Goal: Information Seeking & Learning: Learn about a topic

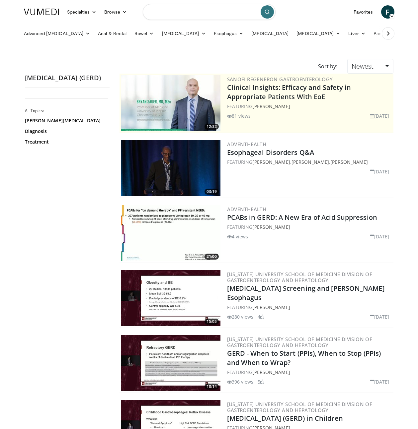
click at [196, 17] on input "Search topics, interventions" at bounding box center [209, 12] width 133 height 16
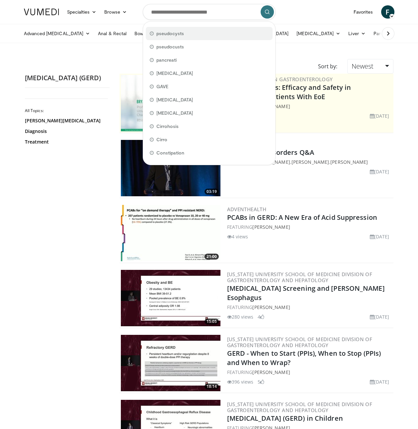
click at [178, 36] on span "pseudocysts" at bounding box center [170, 33] width 28 height 7
type input "**********"
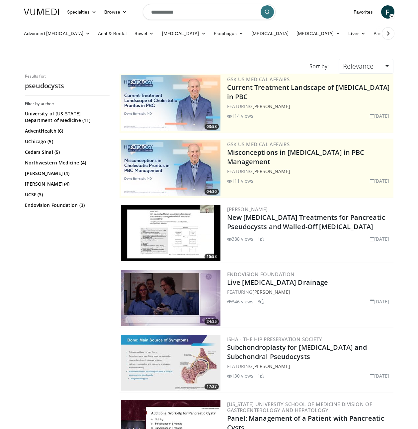
click at [203, 288] on img at bounding box center [171, 298] width 100 height 56
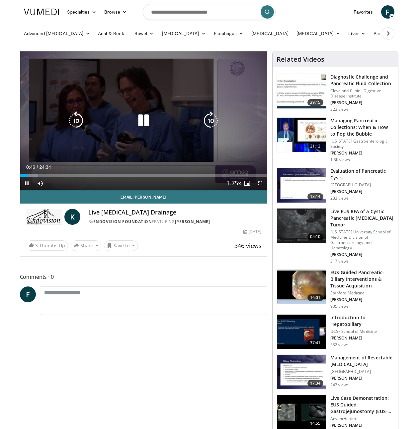
click at [158, 174] on video-js "**********" at bounding box center [143, 120] width 247 height 139
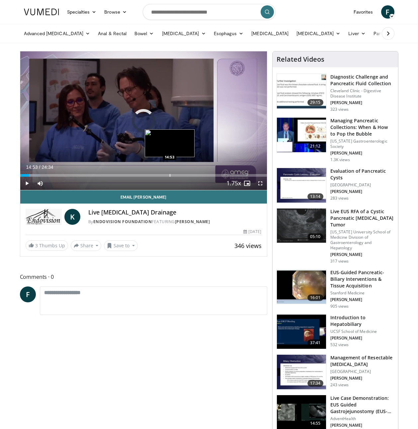
click at [170, 175] on div "Progress Bar" at bounding box center [170, 175] width 1 height 3
click at [161, 174] on div "Progress Bar" at bounding box center [161, 175] width 1 height 3
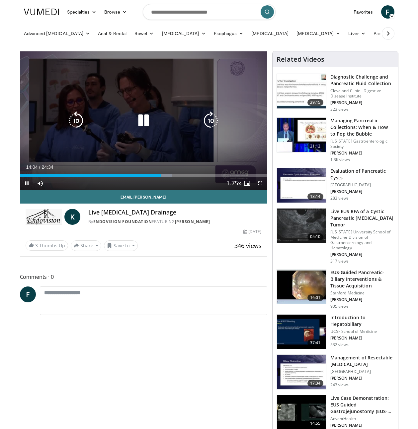
click at [173, 154] on div "10 seconds Tap to unmute" at bounding box center [143, 120] width 247 height 139
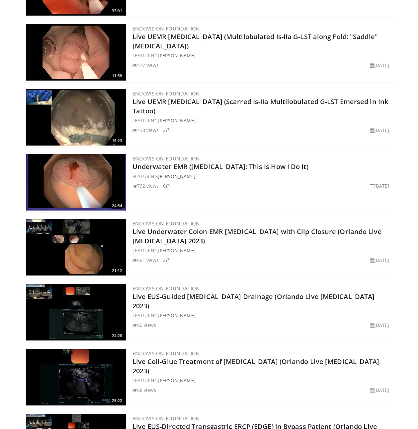
scroll to position [833, 0]
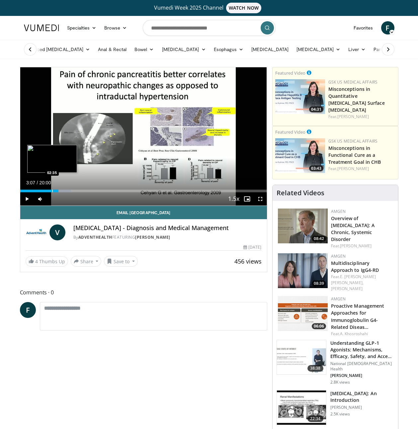
click at [52, 188] on div "Loaded : 20.66% 03:07 02:35" at bounding box center [143, 189] width 247 height 6
drag, startPoint x: 44, startPoint y: 189, endPoint x: 48, endPoint y: 189, distance: 4.4
click at [47, 189] on div "Loaded : 13.33% 01:56 01:56" at bounding box center [143, 189] width 247 height 6
click at [82, 191] on div "Progress Bar" at bounding box center [81, 191] width 1 height 3
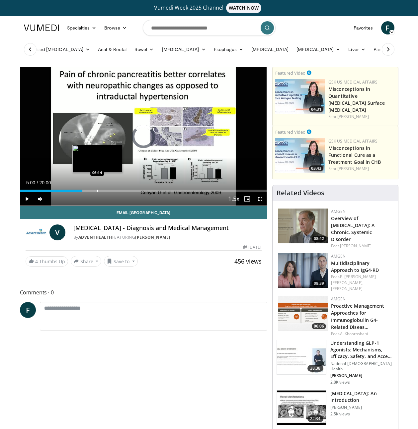
drag, startPoint x: 97, startPoint y: 192, endPoint x: 106, endPoint y: 191, distance: 8.7
click at [97, 192] on div "Progress Bar" at bounding box center [97, 191] width 1 height 3
click at [97, 190] on div "Progress Bar" at bounding box center [96, 191] width 1 height 3
drag, startPoint x: 107, startPoint y: 189, endPoint x: 113, endPoint y: 189, distance: 6.6
click at [109, 189] on div "Loaded : 0.00% 06:13 07:01" at bounding box center [143, 189] width 247 height 6
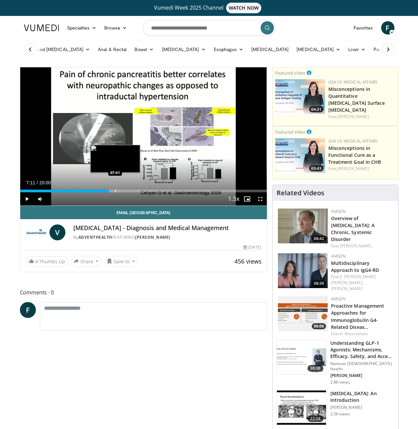
drag, startPoint x: 118, startPoint y: 189, endPoint x: 122, endPoint y: 188, distance: 4.3
click at [118, 189] on div "Loaded : 37.50% 07:11 07:41" at bounding box center [143, 189] width 247 height 6
click at [131, 188] on div "Loaded : 45.00% 07:58 09:01" at bounding box center [143, 189] width 247 height 6
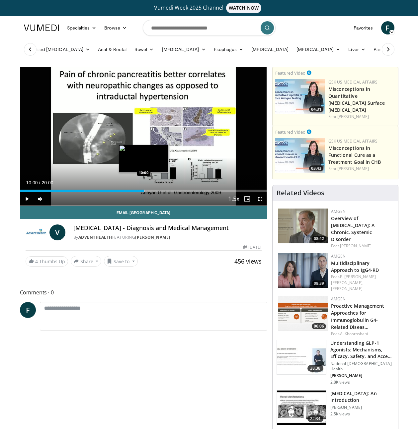
click at [143, 188] on div "Loaded : 50.83% 10:00 10:00" at bounding box center [143, 189] width 247 height 6
drag, startPoint x: 138, startPoint y: 189, endPoint x: 132, endPoint y: 191, distance: 6.2
click at [136, 190] on div "Loaded : 50.83% 10:00 09:36" at bounding box center [143, 189] width 247 height 6
drag, startPoint x: 131, startPoint y: 191, endPoint x: 127, endPoint y: 191, distance: 4.0
click at [130, 191] on div "Loaded : 47.50% 09:26 09:02" at bounding box center [143, 191] width 247 height 3
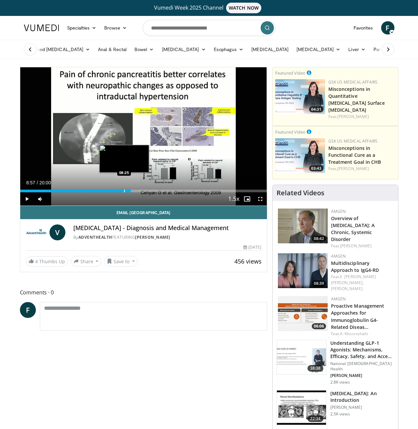
drag, startPoint x: 123, startPoint y: 191, endPoint x: 117, endPoint y: 191, distance: 6.3
click at [124, 191] on div "Progress Bar" at bounding box center [124, 191] width 1 height 3
drag, startPoint x: 116, startPoint y: 191, endPoint x: 112, endPoint y: 192, distance: 3.7
click at [114, 192] on div "Loaded : 0.00% 08:14 07:45" at bounding box center [143, 191] width 247 height 3
drag, startPoint x: 112, startPoint y: 192, endPoint x: 102, endPoint y: 190, distance: 9.8
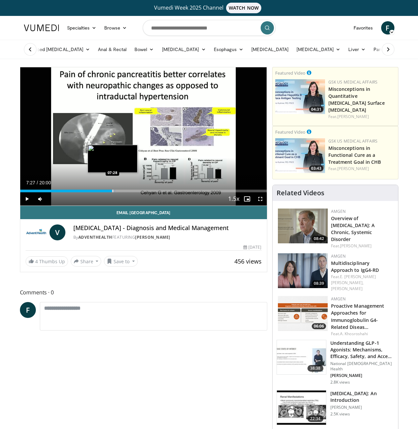
click at [109, 191] on div "07:35" at bounding box center [66, 191] width 92 height 3
drag, startPoint x: 101, startPoint y: 190, endPoint x: 96, endPoint y: 190, distance: 5.3
click at [102, 190] on div "Progress Bar" at bounding box center [102, 191] width 1 height 3
click at [111, 190] on div "Progress Bar" at bounding box center [111, 191] width 1 height 3
click at [114, 190] on div "Progress Bar" at bounding box center [114, 191] width 1 height 3
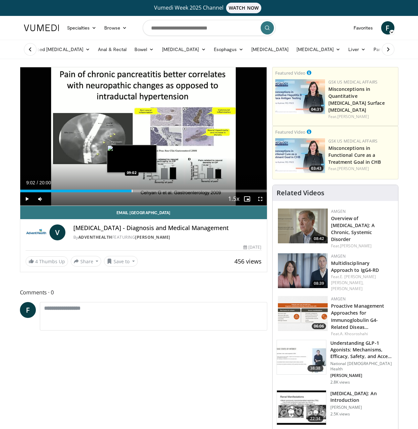
click at [132, 190] on div "Progress Bar" at bounding box center [132, 191] width 1 height 3
click at [149, 190] on div "Progress Bar" at bounding box center [149, 191] width 1 height 3
click at [155, 189] on div "Loaded : 55.83% 10:26 10:57" at bounding box center [143, 189] width 247 height 6
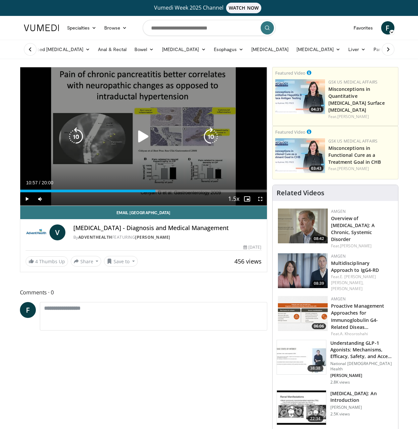
click at [144, 139] on icon "Video Player" at bounding box center [143, 136] width 19 height 19
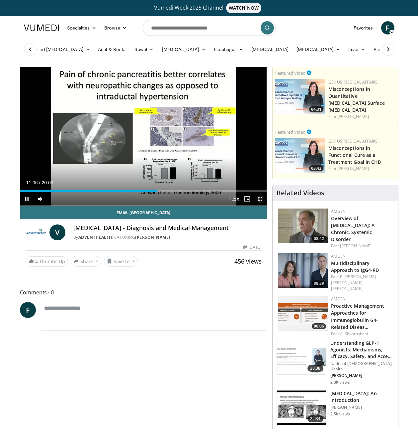
click at [263, 202] on span "Video Player" at bounding box center [260, 199] width 13 height 13
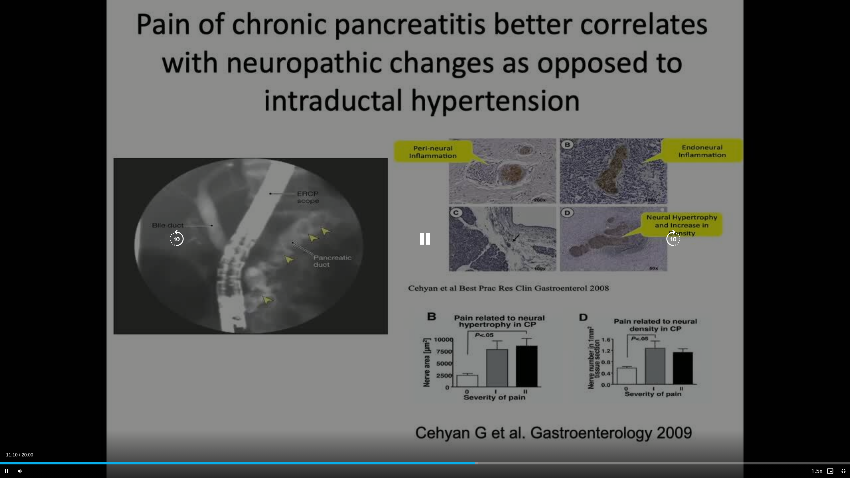
click at [418, 336] on div "10 seconds Tap to unmute" at bounding box center [425, 239] width 850 height 478
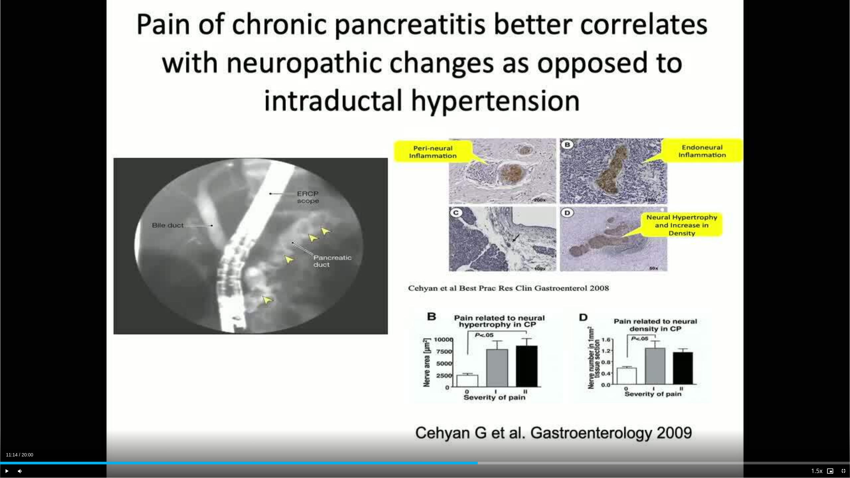
click at [418, 336] on div "10 seconds Tap to unmute" at bounding box center [425, 239] width 850 height 478
click at [418, 429] on span "Video Player" at bounding box center [842, 470] width 13 height 13
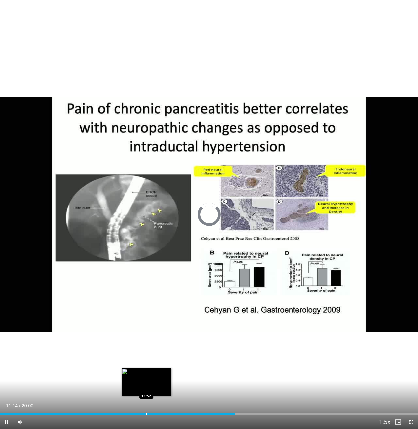
click at [166, 410] on div "Loaded : 56.21% 11:14 11:52" at bounding box center [209, 413] width 418 height 6
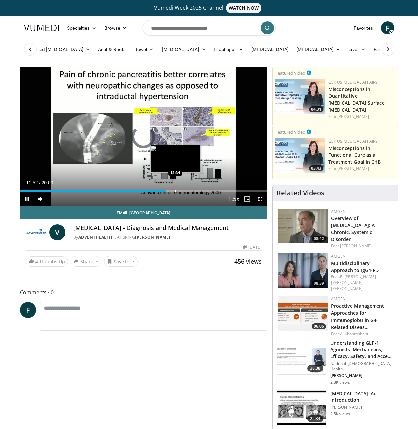
click at [175, 192] on div "Progress Bar" at bounding box center [175, 191] width 1 height 3
click at [182, 191] on div "Progress Bar" at bounding box center [182, 191] width 1 height 3
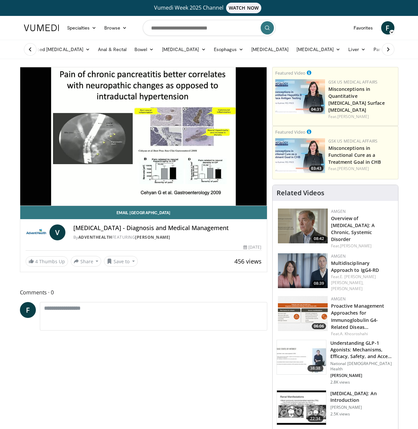
drag, startPoint x: 198, startPoint y: 192, endPoint x: 203, endPoint y: 192, distance: 4.6
click at [199, 192] on video-js "**********" at bounding box center [143, 136] width 247 height 139
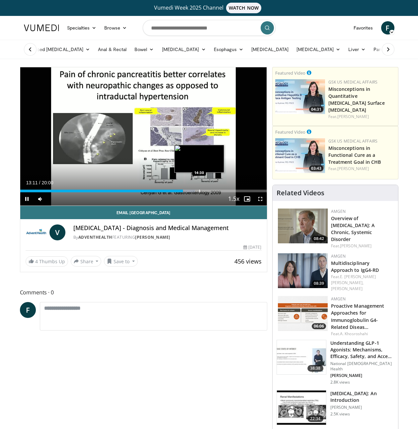
drag, startPoint x: 214, startPoint y: 193, endPoint x: 220, endPoint y: 192, distance: 5.7
click at [214, 193] on div "Current Time 13:11 / Duration 20:00 Pause Skip Backward Skip Forward Mute 0% Lo…" at bounding box center [143, 199] width 247 height 13
click at [220, 192] on div "Progress Bar" at bounding box center [220, 191] width 1 height 3
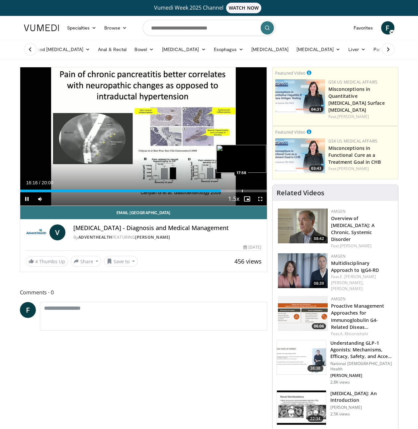
click at [242, 191] on div "Progress Bar" at bounding box center [242, 191] width 1 height 3
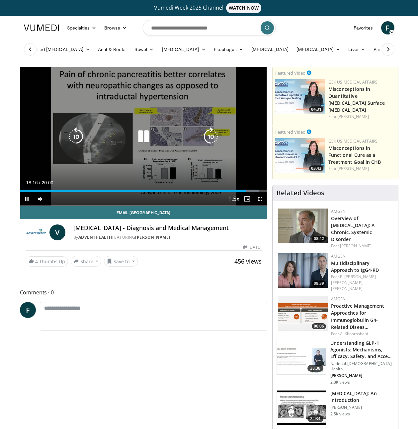
click at [130, 95] on div "10 seconds Tap to unmute" at bounding box center [143, 136] width 247 height 138
click at [104, 100] on div "10 seconds Tap to unmute" at bounding box center [143, 136] width 247 height 138
click at [60, 94] on div "10 seconds Tap to unmute" at bounding box center [143, 136] width 247 height 138
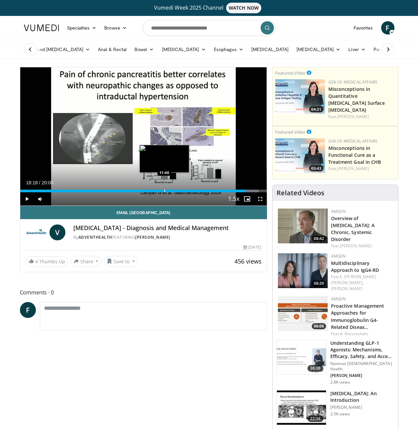
click at [164, 189] on div "Loaded : 96.67% 18:18 11:40" at bounding box center [143, 189] width 247 height 6
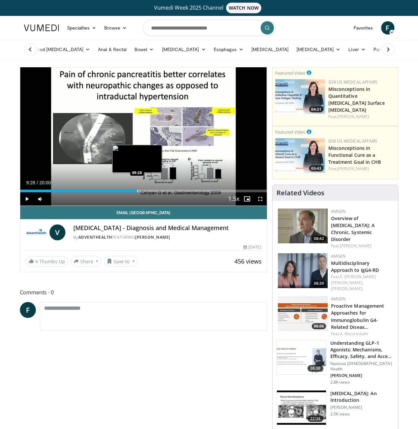
click at [137, 191] on div "Progress Bar" at bounding box center [137, 191] width 1 height 3
click at [131, 190] on div "Progress Bar" at bounding box center [131, 191] width 1 height 3
click at [123, 190] on div "08:49" at bounding box center [74, 191] width 109 height 3
click at [110, 190] on div "08:22" at bounding box center [71, 191] width 103 height 3
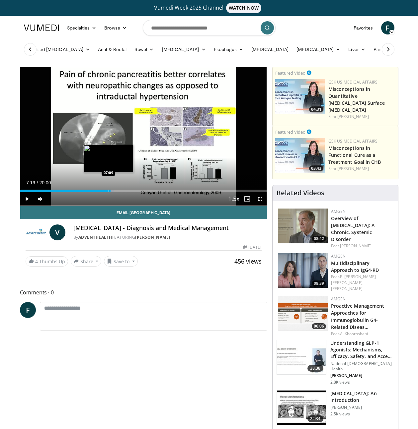
drag, startPoint x: 108, startPoint y: 191, endPoint x: 100, endPoint y: 191, distance: 8.6
click at [109, 191] on div "Progress Bar" at bounding box center [109, 191] width 1 height 3
click at [100, 191] on div "Progress Bar" at bounding box center [100, 191] width 1 height 3
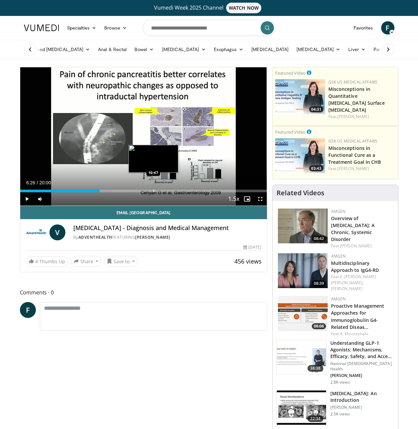
click at [153, 190] on div "Progress Bar" at bounding box center [153, 191] width 1 height 3
drag, startPoint x: 155, startPoint y: 190, endPoint x: 159, endPoint y: 190, distance: 4.0
click at [158, 190] on div "Loaded : 59.17% 10:47 10:55" at bounding box center [143, 191] width 247 height 3
click at [157, 190] on div "Progress Bar" at bounding box center [157, 191] width 1 height 3
click at [155, 190] on div "Progress Bar" at bounding box center [155, 191] width 1 height 3
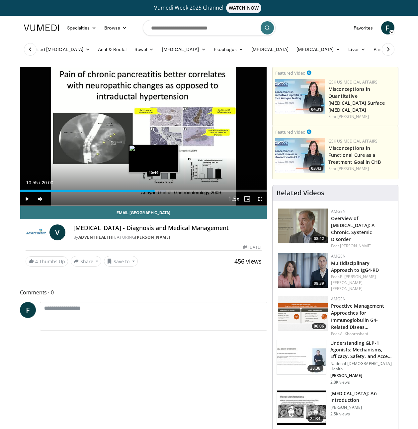
click at [154, 191] on div "Progress Bar" at bounding box center [154, 191] width 1 height 3
click at [263, 199] on span "Video Player" at bounding box center [260, 199] width 13 height 13
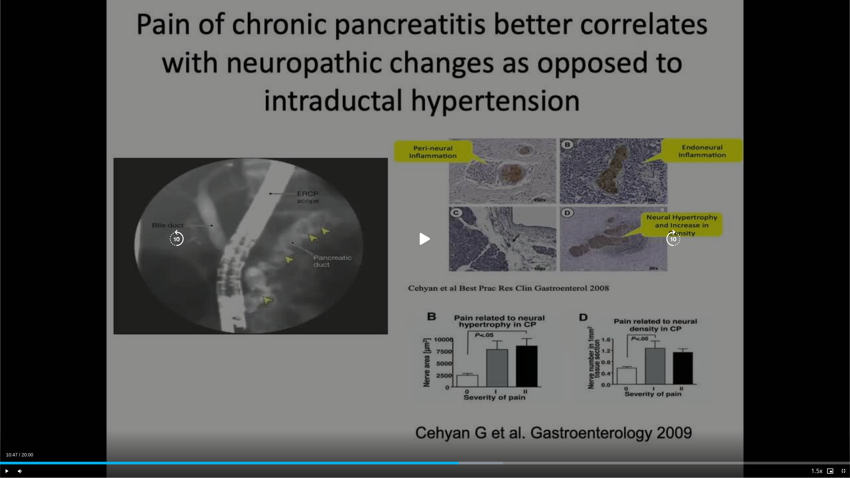
click at [418, 241] on icon "Video Player" at bounding box center [425, 239] width 19 height 19
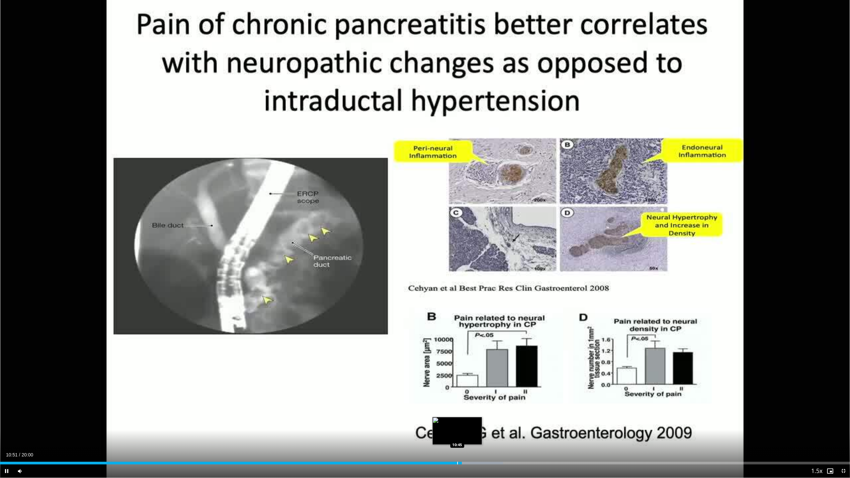
click at [418, 429] on div "Loaded : 59.17% 10:52 10:45" at bounding box center [425, 463] width 850 height 3
click at [418, 429] on div "Progress Bar" at bounding box center [455, 463] width 1 height 3
click at [418, 429] on div "Progress Bar" at bounding box center [453, 463] width 1 height 3
click at [418, 429] on div "Progress Bar" at bounding box center [445, 463] width 1 height 3
click at [418, 429] on span "Video Player" at bounding box center [842, 470] width 13 height 13
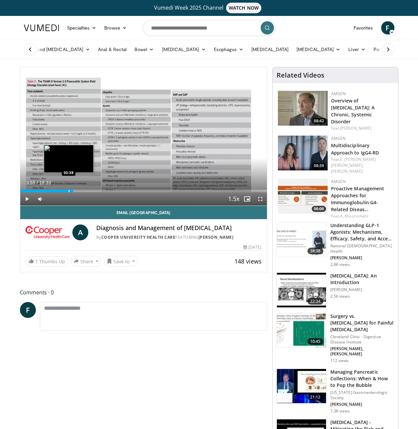
click at [69, 191] on div "Progress Bar" at bounding box center [69, 191] width 1 height 3
click at [68, 191] on div "Progress Bar" at bounding box center [68, 191] width 1 height 3
click at [53, 191] on div "Progress Bar" at bounding box center [53, 191] width 1 height 3
click at [47, 192] on div "Loaded : 12.46% 02:05 02:05" at bounding box center [143, 191] width 247 height 3
click at [45, 192] on div "Progress Bar" at bounding box center [45, 191] width 1 height 3
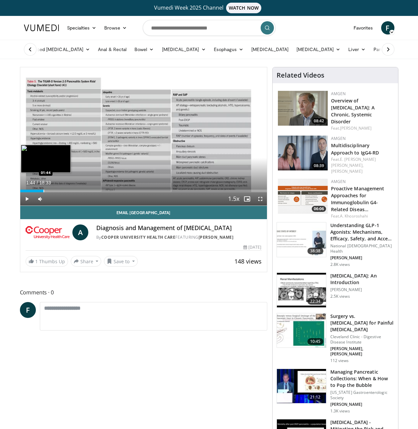
drag, startPoint x: 44, startPoint y: 192, endPoint x: 40, endPoint y: 191, distance: 4.0
click at [42, 191] on div "Loaded : 9.79% 01:44 01:44" at bounding box center [143, 191] width 247 height 3
click at [40, 191] on div "Progress Bar" at bounding box center [40, 191] width 1 height 3
click at [46, 189] on div "Loaded : 13.48% 01:29 01:59" at bounding box center [143, 189] width 247 height 6
click at [263, 200] on span "Video Player" at bounding box center [260, 199] width 13 height 13
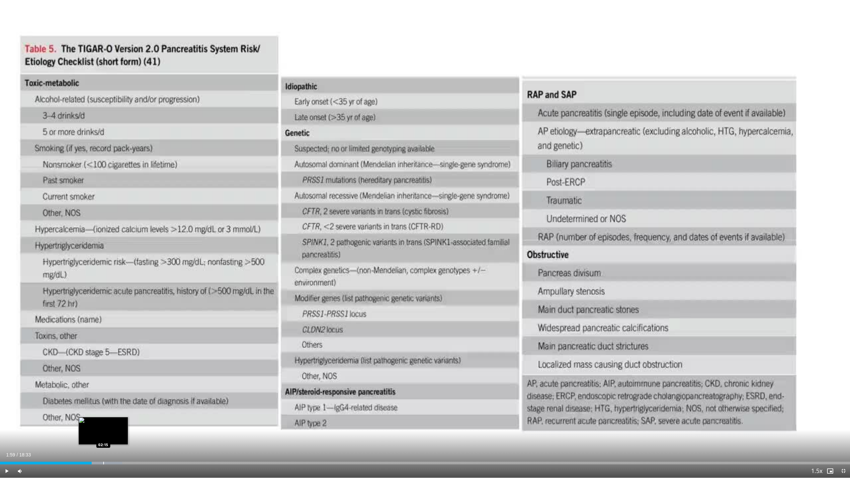
drag, startPoint x: 101, startPoint y: 462, endPoint x: 105, endPoint y: 462, distance: 3.7
click at [103, 429] on div "Loaded : 14.38% 01:59 02:15" at bounding box center [425, 463] width 850 height 3
drag, startPoint x: 112, startPoint y: 461, endPoint x: 118, endPoint y: 461, distance: 6.6
click at [115, 429] on div "Loaded : 14.38% 02:14 02:22" at bounding box center [425, 461] width 850 height 6
drag, startPoint x: 127, startPoint y: 461, endPoint x: 142, endPoint y: 461, distance: 14.9
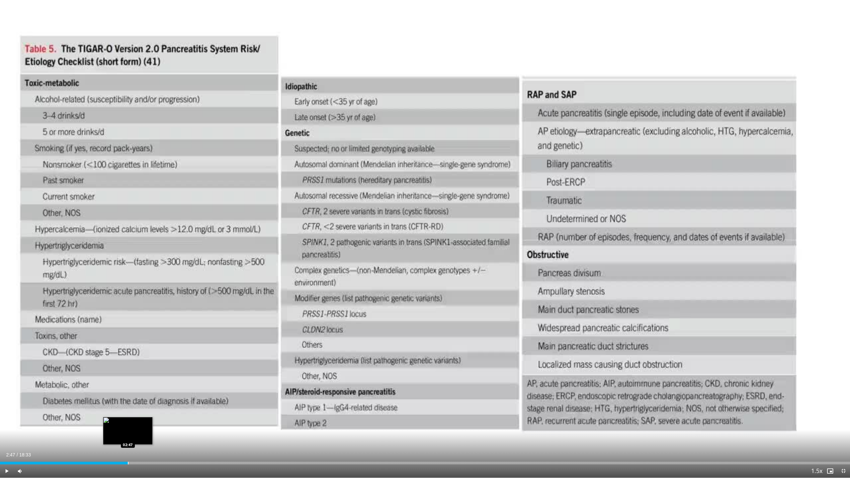
click at [134, 429] on div "Loaded : 15.14% 02:47 02:47" at bounding box center [425, 461] width 850 height 6
drag, startPoint x: 144, startPoint y: 461, endPoint x: 156, endPoint y: 460, distance: 12.0
click at [148, 429] on div "Loaded : 21.37% 03:09 03:09" at bounding box center [425, 461] width 850 height 6
click at [164, 429] on div "Loaded : 23.15% 03:14 03:33" at bounding box center [425, 461] width 850 height 6
drag, startPoint x: 168, startPoint y: 461, endPoint x: 180, endPoint y: 461, distance: 11.3
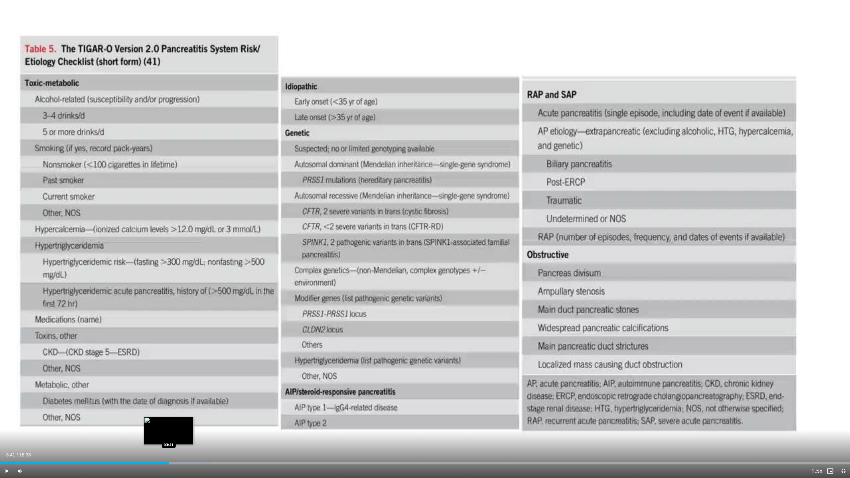
click at [176, 429] on div "Loaded : 24.93% 03:41 03:41" at bounding box center [425, 461] width 850 height 6
click at [180, 429] on div "Loaded : 26.71% 03:55 03:55" at bounding box center [425, 461] width 850 height 6
click at [212, 429] on div "Progress Bar" at bounding box center [211, 463] width 1 height 3
click at [226, 429] on div "Progress Bar" at bounding box center [226, 463] width 1 height 3
click at [208, 429] on div "Progress Bar" at bounding box center [208, 463] width 1 height 3
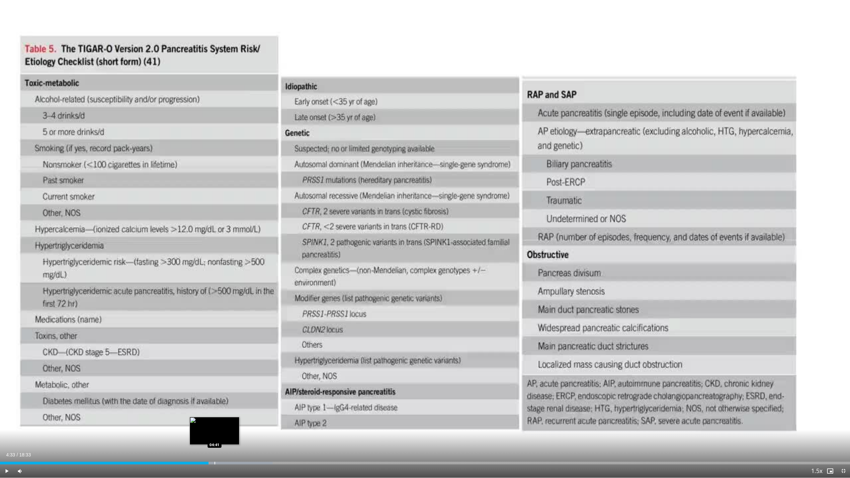
drag, startPoint x: 214, startPoint y: 462, endPoint x: 220, endPoint y: 463, distance: 5.8
click at [216, 429] on div "Loaded : 32.06% 04:33 04:41" at bounding box center [425, 463] width 850 height 3
drag, startPoint x: 225, startPoint y: 462, endPoint x: 242, endPoint y: 464, distance: 16.3
click at [235, 429] on div "Loaded : 32.06% 04:55 04:55" at bounding box center [425, 463] width 850 height 3
drag, startPoint x: 259, startPoint y: 464, endPoint x: 264, endPoint y: 464, distance: 5.3
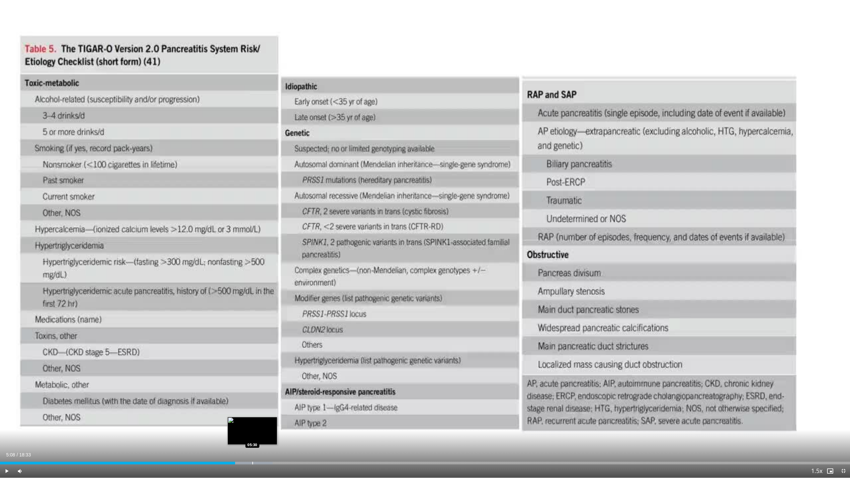
click at [260, 429] on div "Loaded : 32.06% 05:08 05:30" at bounding box center [425, 463] width 850 height 3
drag, startPoint x: 267, startPoint y: 464, endPoint x: 300, endPoint y: 465, distance: 33.2
click at [0, 0] on div "Progress Bar" at bounding box center [0, 0] width 0 height 0
click at [304, 429] on div "Current Time 6:23 / Duration 18:33 Play Skip Backward Skip Forward Mute Loaded …" at bounding box center [425, 470] width 850 height 13
click at [344, 429] on div "Current Time 6:23 / Duration 18:33 Play Skip Backward Skip Forward Mute Loaded …" at bounding box center [425, 470] width 850 height 13
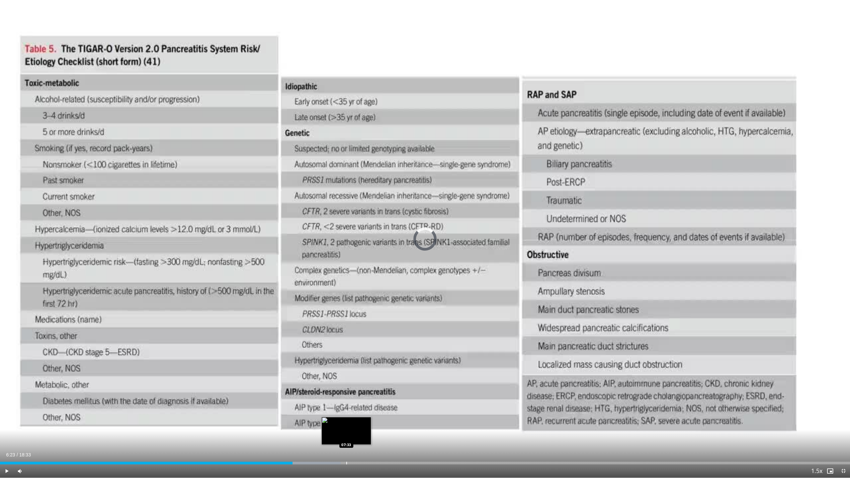
drag, startPoint x: 346, startPoint y: 461, endPoint x: 353, endPoint y: 462, distance: 7.0
click at [346, 429] on div "Loaded : 40.07% 06:23 07:33" at bounding box center [425, 461] width 850 height 6
click at [386, 429] on div "Progress Bar" at bounding box center [386, 463] width 1 height 3
click at [418, 429] on div "Current Time 8:25 / Duration 18:33 Play Skip Backward Skip Forward Mute Loaded …" at bounding box center [425, 470] width 850 height 13
click at [418, 429] on div "Progress Bar" at bounding box center [453, 463] width 1 height 3
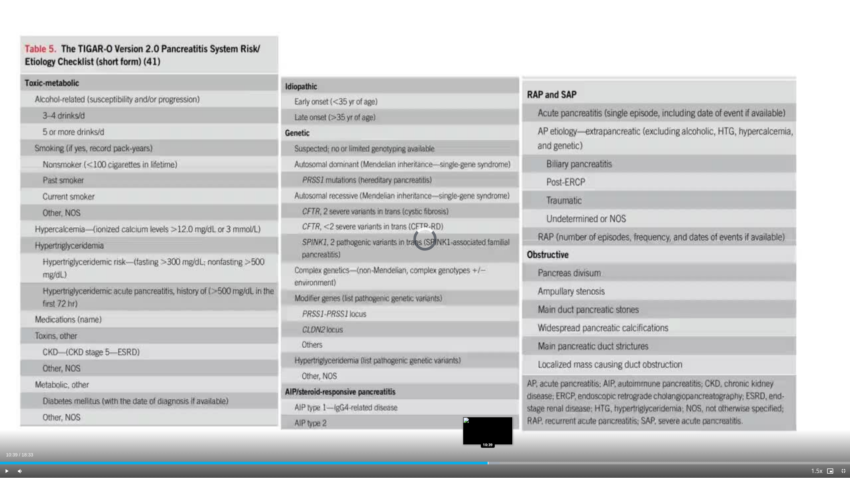
drag, startPoint x: 488, startPoint y: 460, endPoint x: 494, endPoint y: 460, distance: 5.7
click at [418, 429] on div "Loaded : 58.78% 10:39 10:39" at bounding box center [425, 461] width 850 height 6
drag, startPoint x: 547, startPoint y: 458, endPoint x: 559, endPoint y: 456, distance: 12.7
click at [418, 429] on div "Current Time 11:57 / Duration 18:33 Play Skip Backward Skip Forward Mute Loaded…" at bounding box center [425, 470] width 850 height 13
click at [418, 429] on div "Loaded : 71.00% 12:04 11:57" at bounding box center [425, 461] width 850 height 6
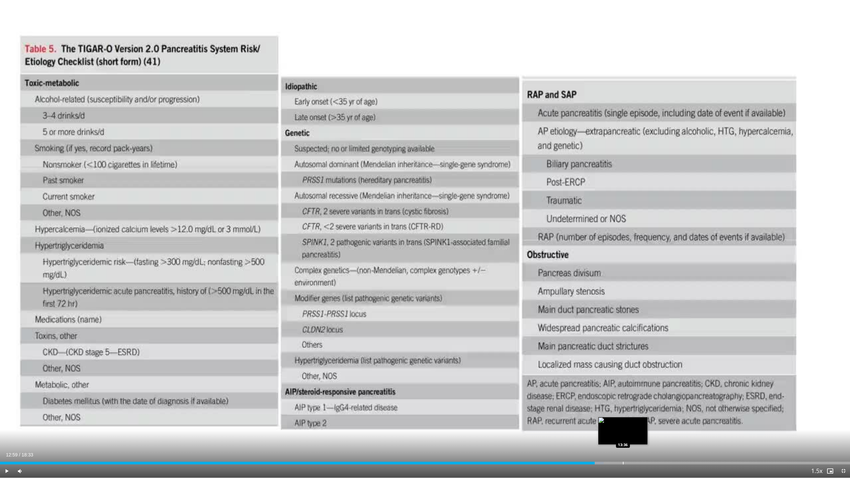
drag, startPoint x: 644, startPoint y: 463, endPoint x: 652, endPoint y: 462, distance: 7.7
click at [418, 429] on div "Loaded : 71.00% 12:59 13:36" at bounding box center [425, 463] width 850 height 3
drag, startPoint x: 700, startPoint y: 462, endPoint x: 736, endPoint y: 463, distance: 36.2
click at [418, 429] on div "Loaded : 81.78% 14:10 15:17" at bounding box center [425, 463] width 850 height 3
drag, startPoint x: 761, startPoint y: 465, endPoint x: 782, endPoint y: 464, distance: 20.3
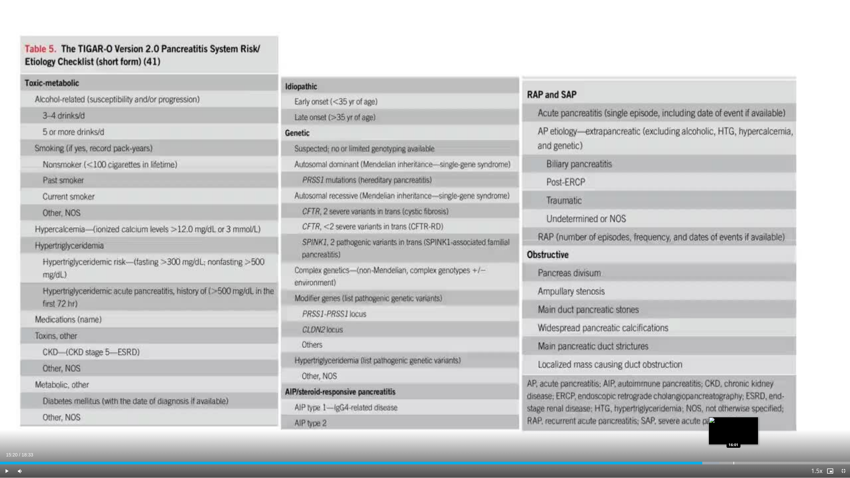
click at [418, 429] on div "Current Time 15:20 / Duration 18:33 Play Skip Backward Skip Forward Mute Loaded…" at bounding box center [425, 470] width 850 height 13
click at [418, 429] on div "Progress Bar" at bounding box center [799, 463] width 1 height 3
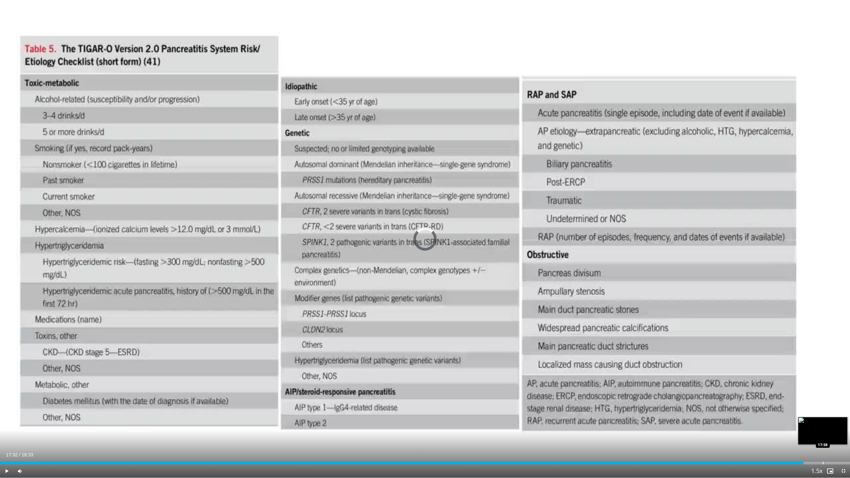
click at [418, 429] on div "Progress Bar" at bounding box center [822, 463] width 1 height 3
click at [418, 429] on span "Video Player" at bounding box center [842, 470] width 13 height 13
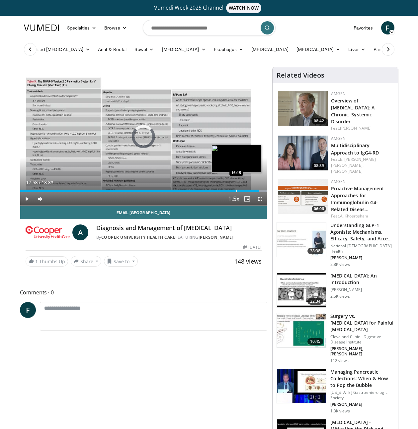
click at [236, 188] on div "Loaded : 100.00% 17:58 16:15" at bounding box center [143, 189] width 247 height 6
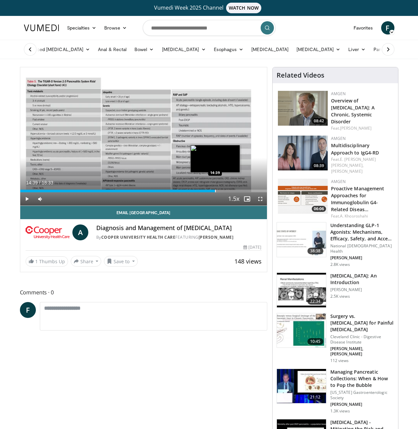
click at [215, 190] on div "Progress Bar" at bounding box center [215, 191] width 1 height 3
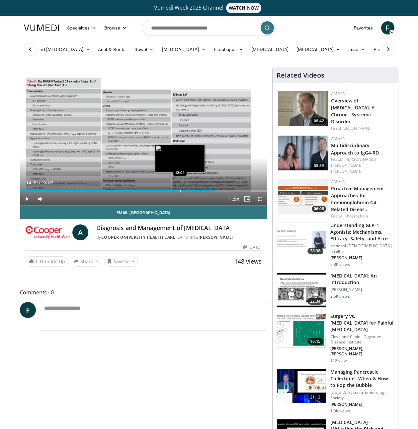
click at [179, 190] on div "Loaded : 79.26% 14:39 12:01" at bounding box center [143, 191] width 247 height 3
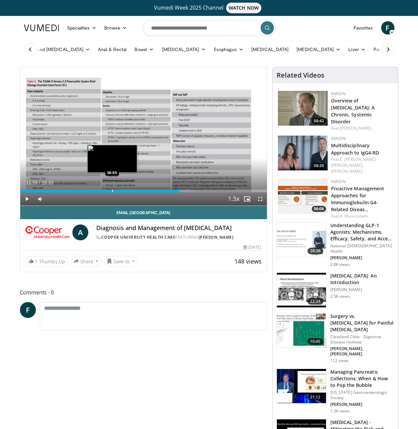
click at [112, 191] on div "Progress Bar" at bounding box center [112, 191] width 1 height 3
click at [103, 192] on div "Progress Bar" at bounding box center [103, 191] width 1 height 3
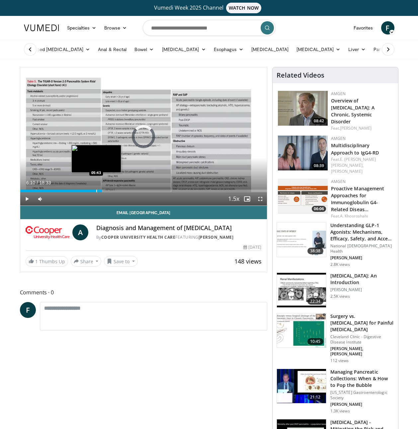
click at [96, 191] on div "Progress Bar" at bounding box center [96, 191] width 1 height 3
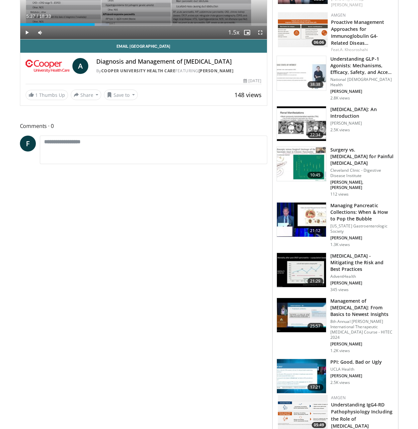
scroll to position [267, 0]
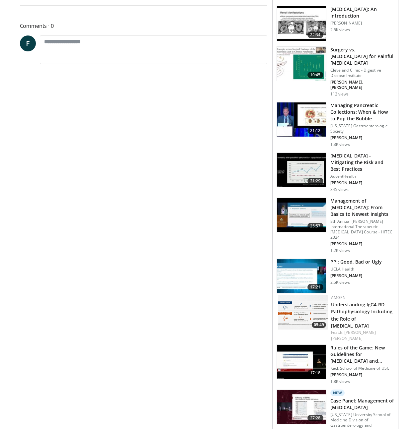
click at [301, 390] on img at bounding box center [301, 407] width 49 height 35
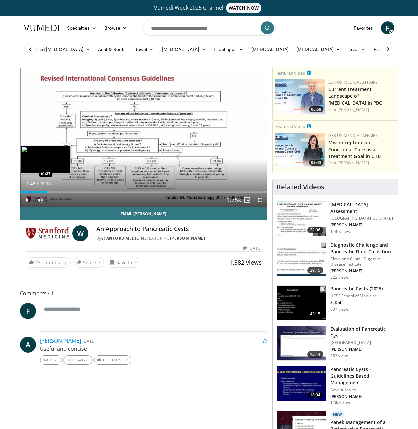
click at [40, 192] on div "Loaded : 17.05% 01:48 01:27" at bounding box center [143, 192] width 247 height 3
click at [35, 193] on div "Progress Bar" at bounding box center [35, 192] width 1 height 3
drag, startPoint x: 68, startPoint y: 195, endPoint x: 76, endPoint y: 195, distance: 8.0
click at [71, 195] on div "Current Time 0:57 / Duration 16:35 Play Skip Backward Skip Forward Mute Loaded …" at bounding box center [143, 199] width 247 height 13
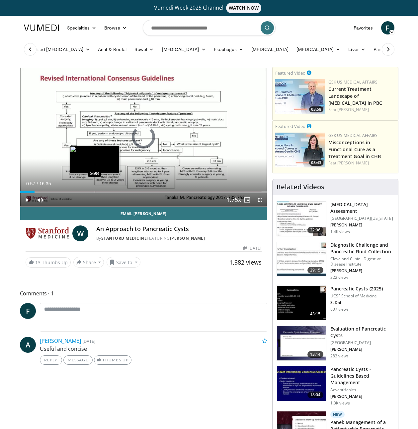
click at [94, 189] on div "Loaded : 0.00% 00:57 04:59" at bounding box center [143, 190] width 247 height 6
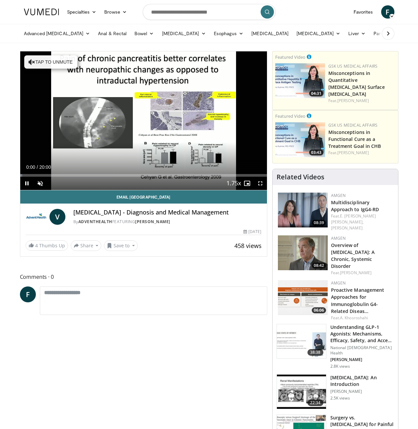
click at [150, 177] on div "Current Time 0:00 / Duration 20:00 Pause Skip Backward Skip Forward Unmute Load…" at bounding box center [143, 183] width 247 height 13
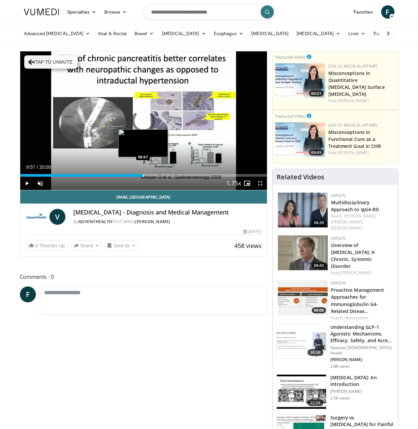
click at [143, 174] on div "Progress Bar" at bounding box center [143, 175] width 1 height 3
click at [42, 184] on span "Video Player" at bounding box center [40, 183] width 13 height 13
click at [147, 177] on div "Progress Bar" at bounding box center [147, 175] width 1 height 3
click at [149, 176] on div "Progress Bar" at bounding box center [149, 175] width 1 height 3
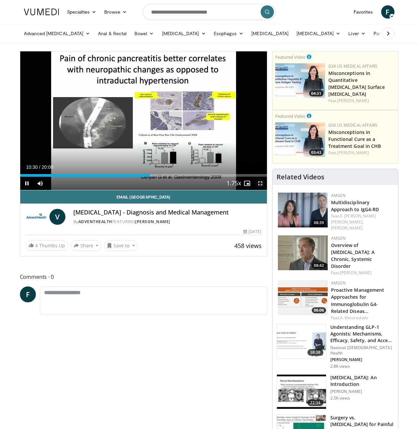
click at [260, 186] on span "Video Player" at bounding box center [260, 183] width 13 height 13
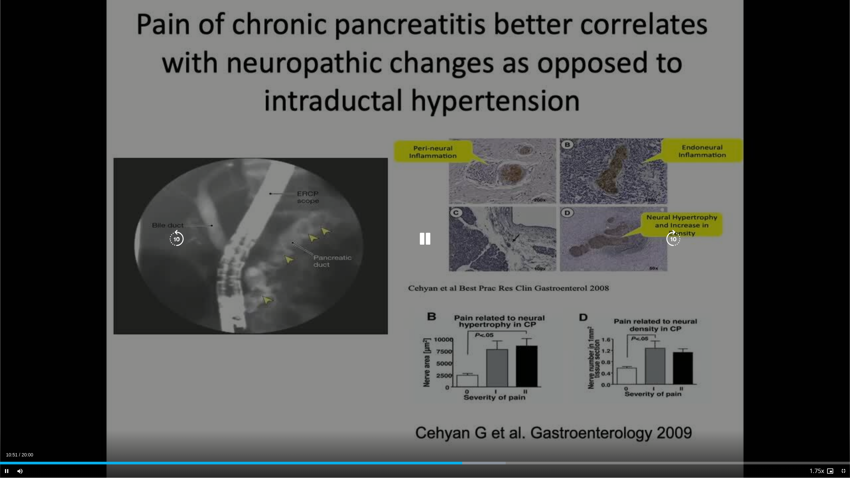
click at [399, 368] on div "10 seconds Tap to unmute" at bounding box center [425, 239] width 850 height 478
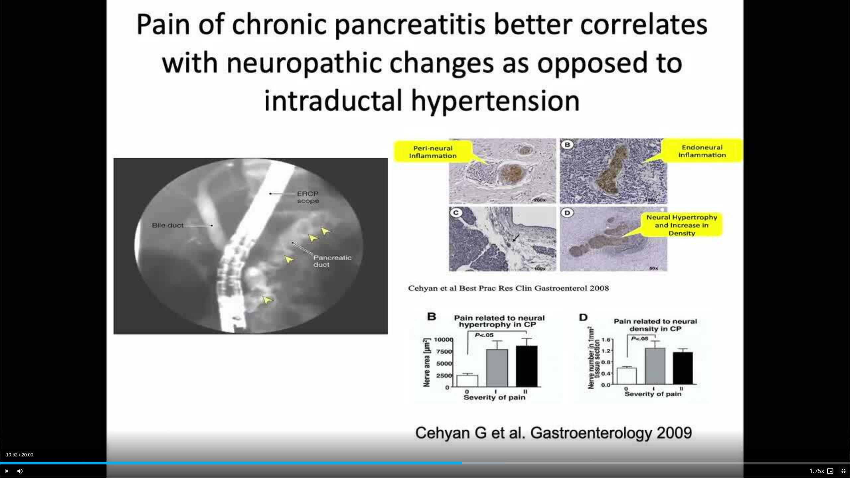
click at [418, 429] on span "Video Player" at bounding box center [842, 470] width 13 height 13
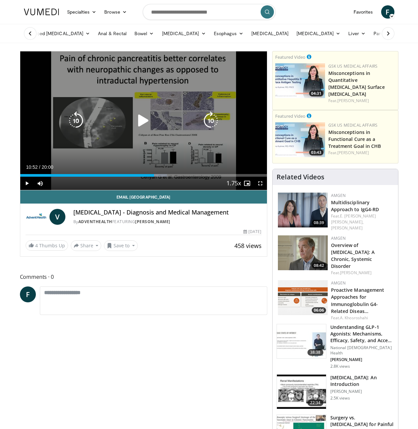
click at [167, 138] on div "10 seconds Tap to unmute" at bounding box center [143, 120] width 247 height 139
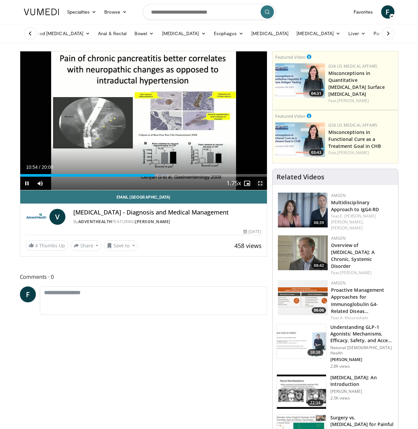
click at [261, 183] on span "Video Player" at bounding box center [260, 183] width 13 height 13
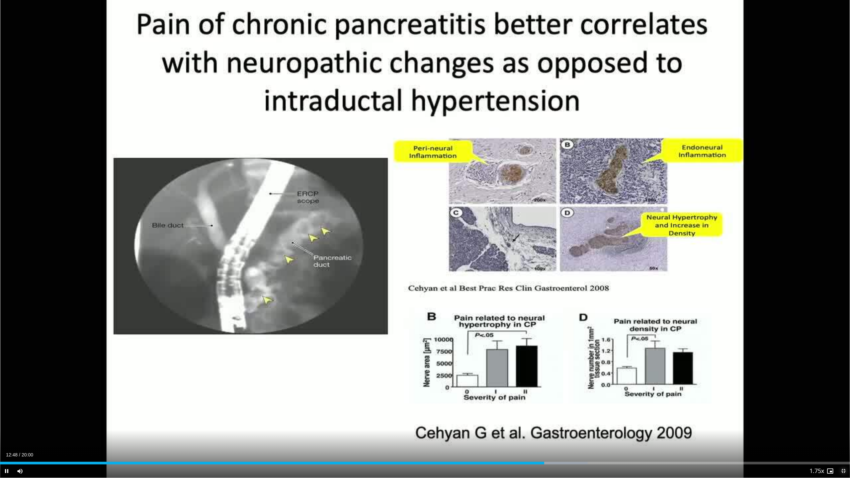
click at [418, 429] on span "Video Player" at bounding box center [842, 470] width 13 height 13
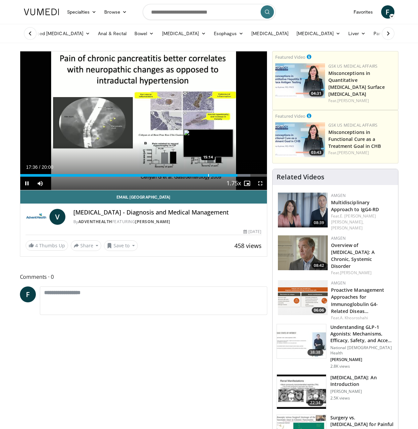
click at [208, 176] on div "Progress Bar" at bounding box center [208, 175] width 1 height 3
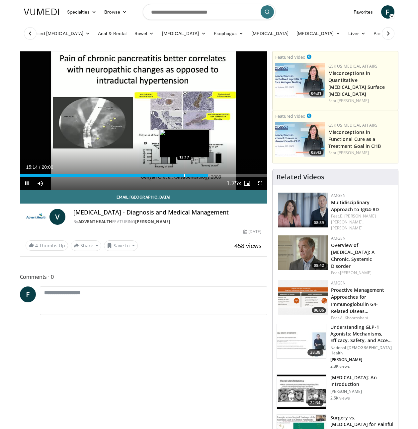
click at [184, 175] on div "Progress Bar" at bounding box center [184, 175] width 1 height 3
click at [161, 173] on div "Loaded : 66.66% 13:17 11:26" at bounding box center [143, 174] width 247 height 6
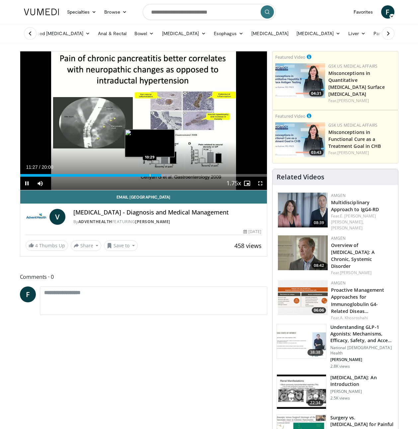
click at [143, 171] on div "Loaded : 60.83% 11:27 10:29" at bounding box center [143, 174] width 247 height 6
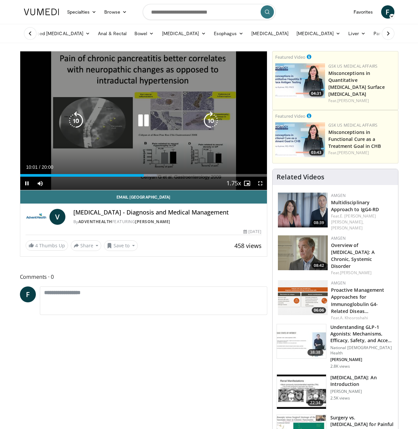
click at [139, 178] on div "Current Time 10:01 / Duration 20:00 Pause Skip Backward Skip Forward Mute 44% L…" at bounding box center [143, 183] width 247 height 13
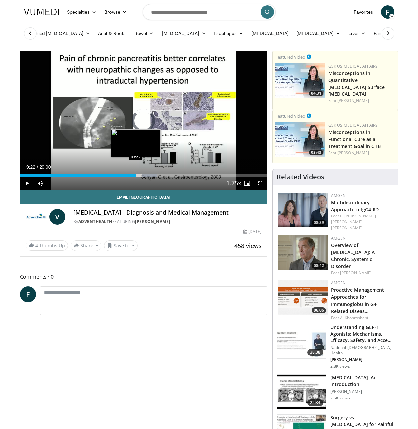
click at [136, 176] on div "Progress Bar" at bounding box center [136, 175] width 1 height 3
click at [124, 174] on div "08:31" at bounding box center [78, 175] width 116 height 3
drag, startPoint x: 112, startPoint y: 171, endPoint x: 109, endPoint y: 174, distance: 4.7
click at [112, 171] on div "Loaded : 0.00% 07:29 07:29" at bounding box center [143, 174] width 247 height 6
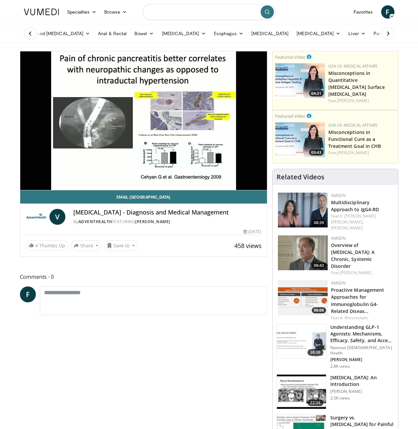
click at [237, 12] on input "Search topics, interventions" at bounding box center [209, 12] width 133 height 16
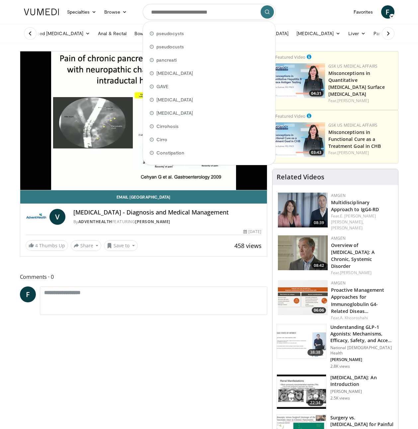
click at [139, 6] on nav "Specialties Adult & Family Medicine Allergy, Asthma, Immunology Anesthesiology …" at bounding box center [209, 12] width 378 height 24
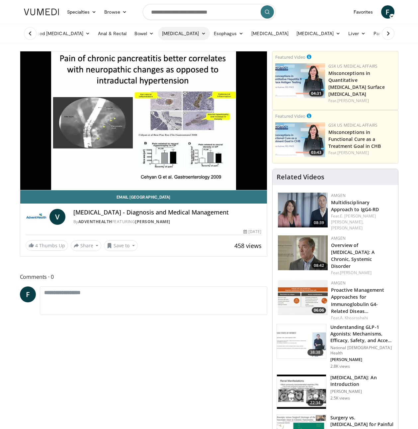
click at [164, 33] on link "[MEDICAL_DATA]" at bounding box center [184, 33] width 52 height 13
click at [219, 33] on link "Esophagus" at bounding box center [229, 33] width 38 height 13
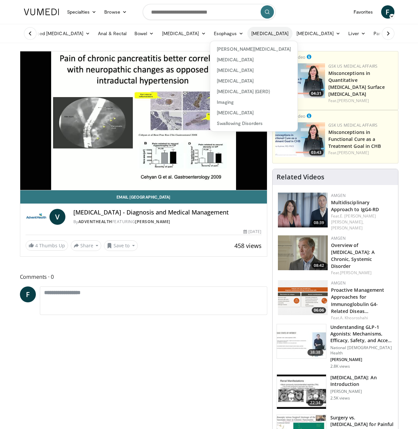
click at [252, 33] on link "[MEDICAL_DATA]" at bounding box center [269, 33] width 45 height 13
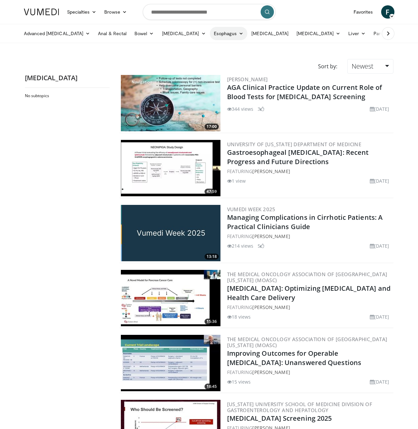
click at [219, 31] on link "Esophagus" at bounding box center [229, 33] width 38 height 13
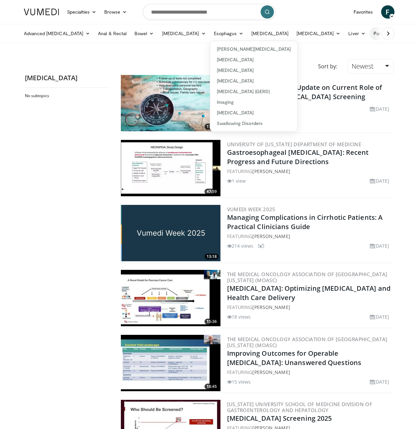
click at [369, 36] on link "Pancreas & [MEDICAL_DATA]" at bounding box center [408, 33] width 78 height 13
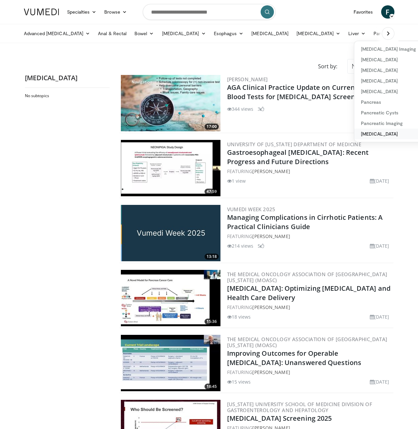
click at [359, 135] on link "[MEDICAL_DATA]" at bounding box center [393, 134] width 79 height 11
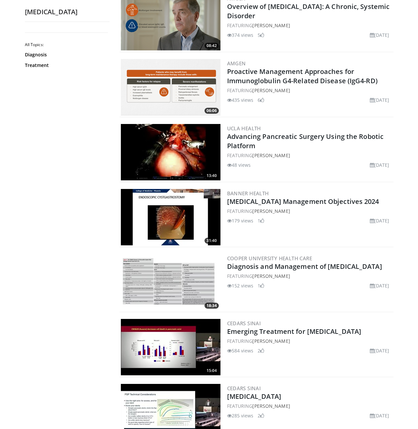
scroll to position [345, 0]
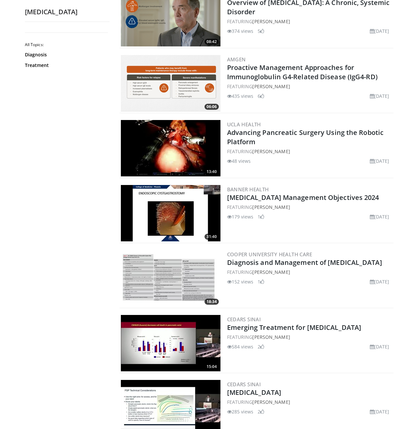
click at [179, 227] on img at bounding box center [171, 213] width 100 height 56
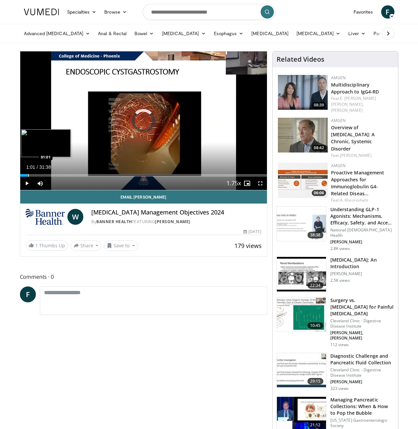
drag, startPoint x: 28, startPoint y: 175, endPoint x: 35, endPoint y: 174, distance: 6.7
click at [29, 175] on div "Loaded : 2.61% 01:01 01:01" at bounding box center [143, 175] width 247 height 3
drag, startPoint x: 36, startPoint y: 174, endPoint x: 41, endPoint y: 174, distance: 5.3
click at [39, 174] on div "Progress Bar" at bounding box center [39, 175] width 1 height 3
drag, startPoint x: 45, startPoint y: 174, endPoint x: 52, endPoint y: 175, distance: 6.7
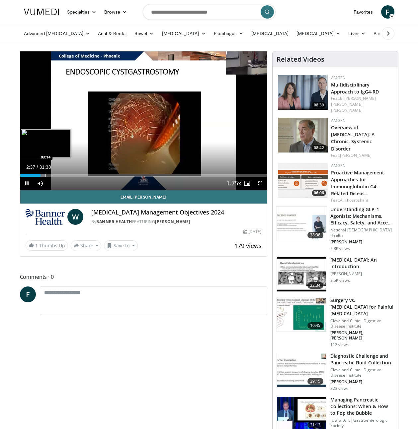
click at [50, 174] on div "Loaded : 10.45% 02:37 03:14" at bounding box center [143, 174] width 247 height 6
click at [54, 174] on div "Progress Bar" at bounding box center [54, 175] width 1 height 3
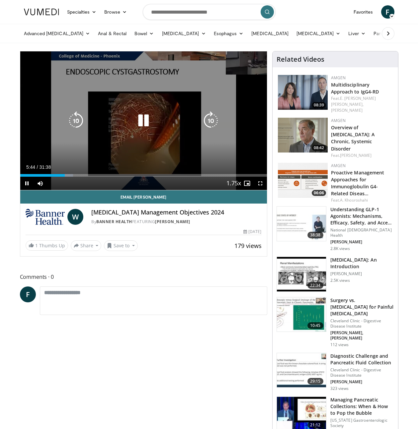
click at [249, 158] on div "10 seconds Tap to unmute" at bounding box center [143, 120] width 247 height 139
click at [95, 122] on div "Video Player" at bounding box center [143, 120] width 148 height 13
click at [142, 119] on icon "Video Player" at bounding box center [143, 121] width 19 height 19
click at [145, 121] on icon "Video Player" at bounding box center [143, 121] width 19 height 19
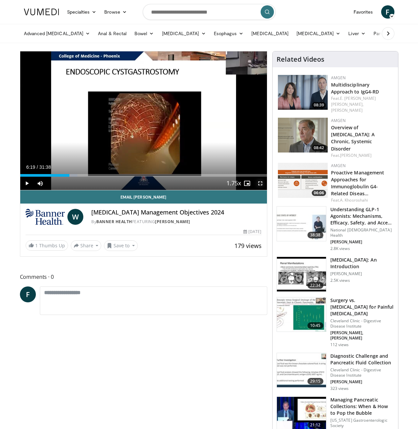
click at [262, 184] on span "Video Player" at bounding box center [260, 183] width 13 height 13
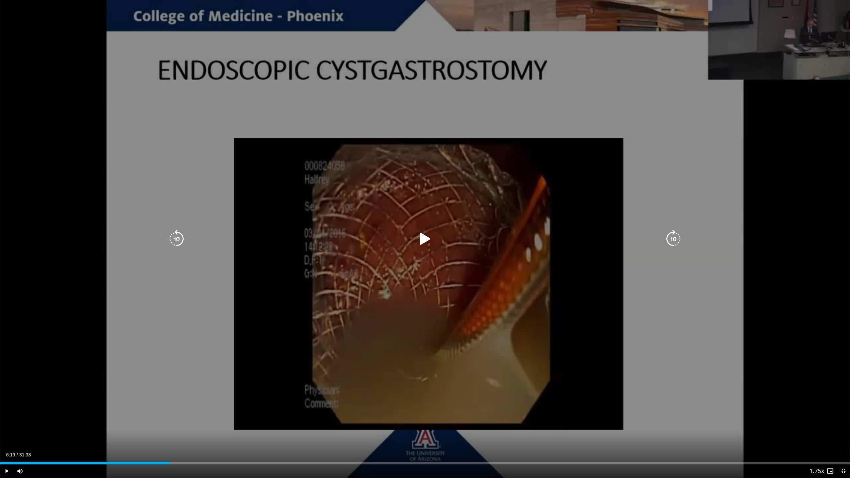
click at [418, 280] on div "10 seconds Tap to unmute" at bounding box center [425, 239] width 850 height 478
click at [418, 237] on icon "Video Player" at bounding box center [425, 239] width 19 height 19
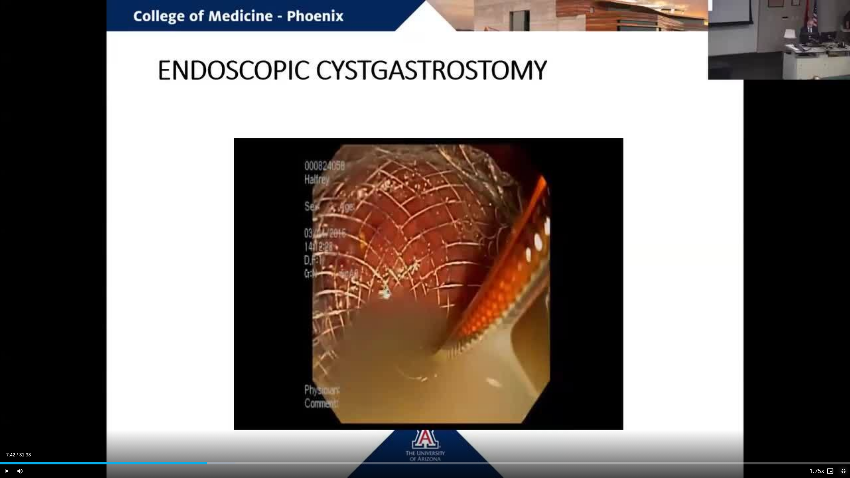
click at [418, 429] on span "Video Player" at bounding box center [842, 470] width 13 height 13
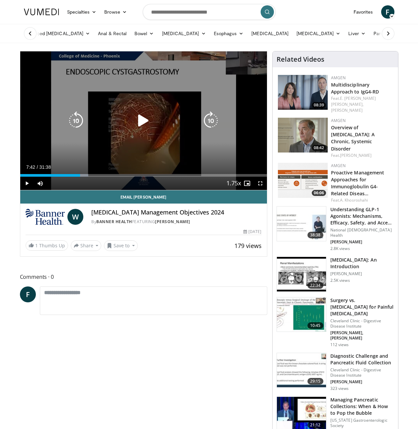
click at [150, 119] on icon "Video Player" at bounding box center [143, 121] width 19 height 19
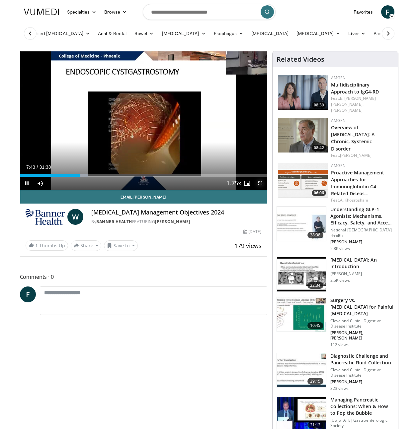
click at [261, 183] on span "Video Player" at bounding box center [260, 183] width 13 height 13
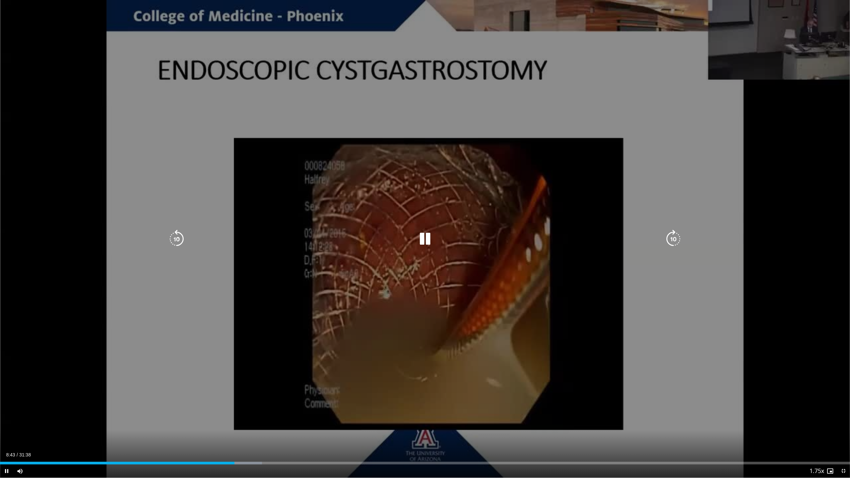
click at [418, 365] on div "10 seconds Tap to unmute" at bounding box center [425, 239] width 850 height 478
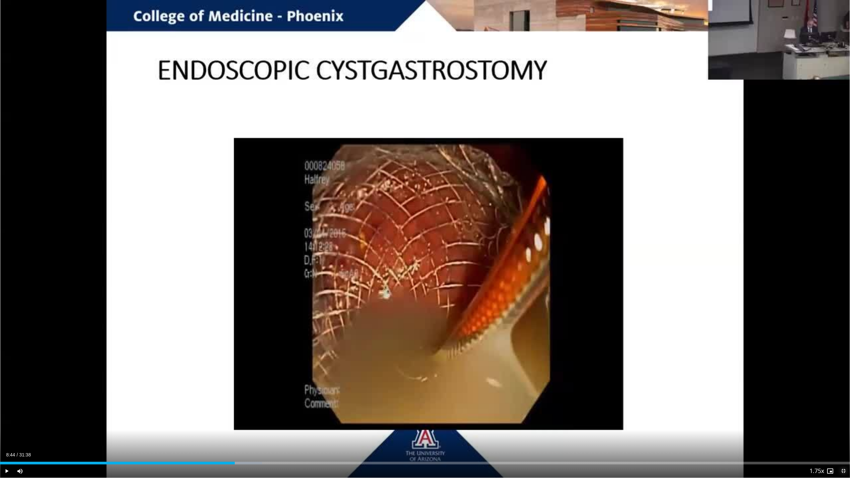
click at [418, 429] on span "Video Player" at bounding box center [842, 470] width 13 height 13
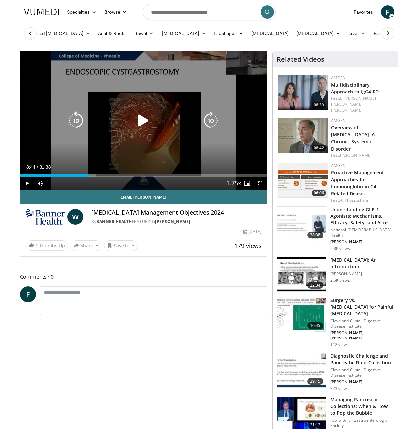
click at [142, 116] on icon "Video Player" at bounding box center [143, 121] width 19 height 19
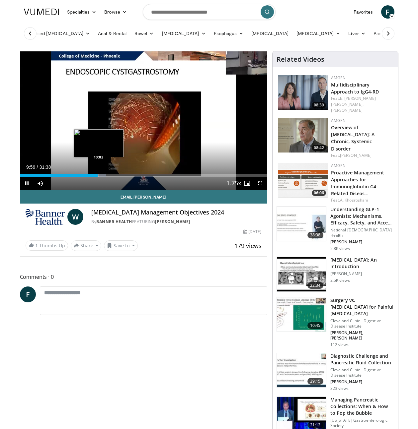
click at [99, 175] on div "Progress Bar" at bounding box center [99, 175] width 1 height 3
click at [101, 175] on div "Progress Bar" at bounding box center [101, 175] width 1 height 3
drag, startPoint x: 107, startPoint y: 175, endPoint x: 114, endPoint y: 174, distance: 7.0
click at [107, 175] on div "Progress Bar" at bounding box center [107, 175] width 1 height 3
click at [115, 176] on div "Progress Bar" at bounding box center [115, 175] width 1 height 3
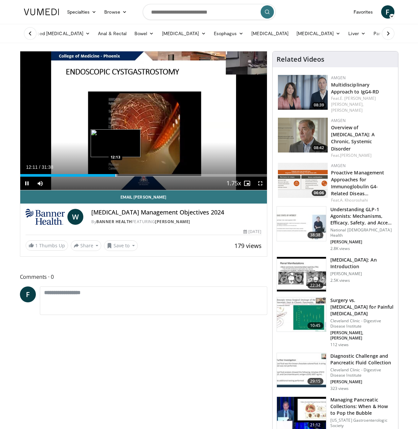
click at [120, 176] on div "Loaded : 39.70% 12:11 12:13" at bounding box center [143, 175] width 247 height 3
drag, startPoint x: 122, startPoint y: 176, endPoint x: 128, endPoint y: 176, distance: 6.3
click at [126, 176] on div "Loaded : 41.27% 12:49 13:07" at bounding box center [143, 175] width 247 height 3
click at [260, 185] on span "Video Player" at bounding box center [260, 183] width 13 height 13
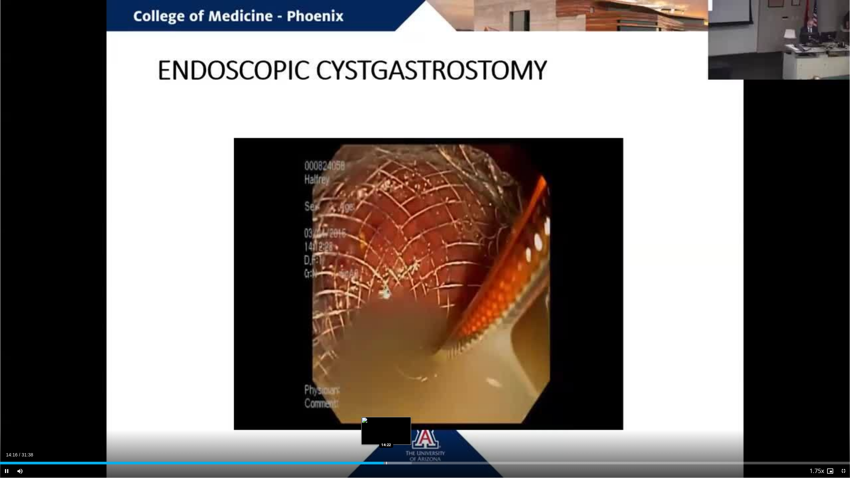
click at [389, 429] on div "Loaded : 48.45% 14:16 14:22" at bounding box center [425, 461] width 850 height 6
click at [418, 429] on div "Progress Bar" at bounding box center [424, 463] width 1 height 3
click at [418, 429] on div "Progress Bar" at bounding box center [426, 463] width 1 height 3
click at [418, 429] on video-js "**********" at bounding box center [425, 239] width 850 height 478
drag, startPoint x: 432, startPoint y: 463, endPoint x: 437, endPoint y: 463, distance: 4.7
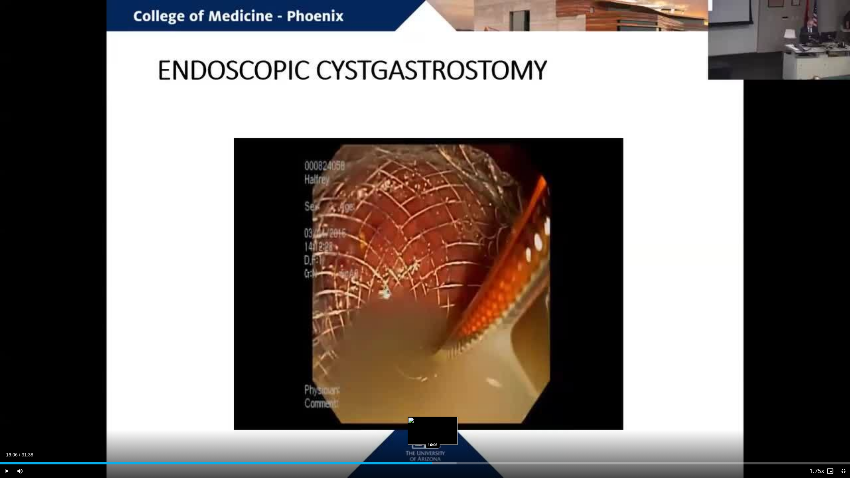
click at [418, 429] on div "Progress Bar" at bounding box center [432, 463] width 1 height 3
click at [418, 429] on div "Progress Bar" at bounding box center [438, 463] width 1 height 3
drag, startPoint x: 452, startPoint y: 461, endPoint x: 459, endPoint y: 462, distance: 6.4
click at [418, 429] on div "Loaded : 56.35% 16:47 16:52" at bounding box center [425, 461] width 850 height 6
drag, startPoint x: 460, startPoint y: 462, endPoint x: 466, endPoint y: 462, distance: 5.6
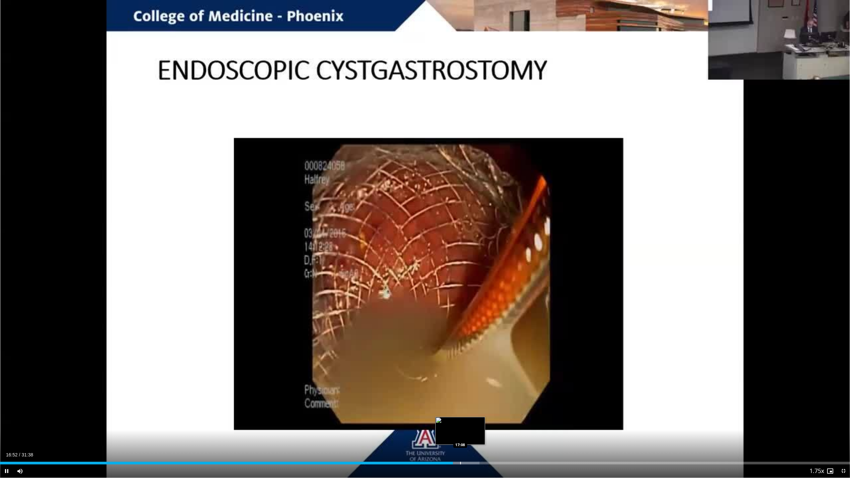
click at [418, 429] on div "Progress Bar" at bounding box center [460, 463] width 1 height 3
click at [418, 429] on div "Progress Bar" at bounding box center [474, 463] width 1 height 3
click at [418, 429] on div "Current Time 17:39 / Duration 31:38 Pause Skip Backward Skip Forward Mute 96% L…" at bounding box center [425, 470] width 850 height 13
click at [418, 429] on video-js "**********" at bounding box center [425, 239] width 850 height 478
drag, startPoint x: 493, startPoint y: 462, endPoint x: 503, endPoint y: 462, distance: 10.0
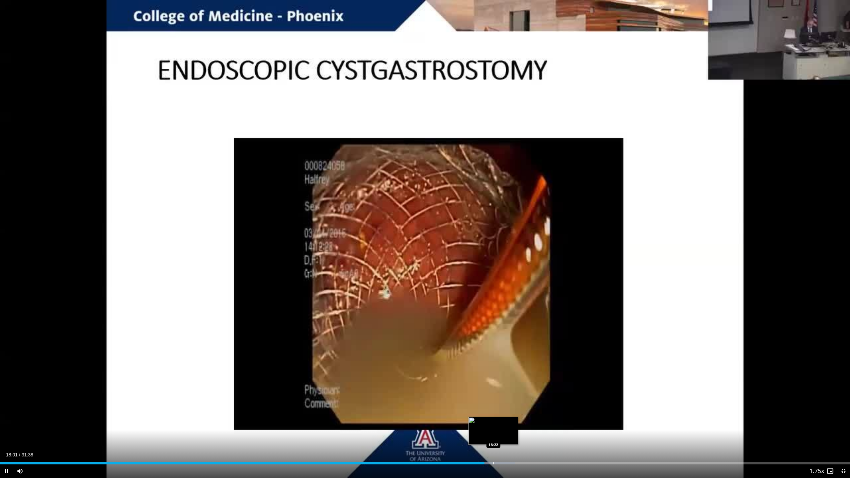
click at [418, 429] on div "Loaded : 60.56% 18:02 18:22" at bounding box center [425, 463] width 850 height 3
drag, startPoint x: 505, startPoint y: 462, endPoint x: 520, endPoint y: 462, distance: 14.9
click at [418, 429] on div "Loaded : 60.59% 19:05 19:11" at bounding box center [425, 463] width 850 height 3
drag, startPoint x: 523, startPoint y: 462, endPoint x: 533, endPoint y: 460, distance: 10.4
click at [418, 429] on div "Progress Bar" at bounding box center [523, 463] width 1 height 3
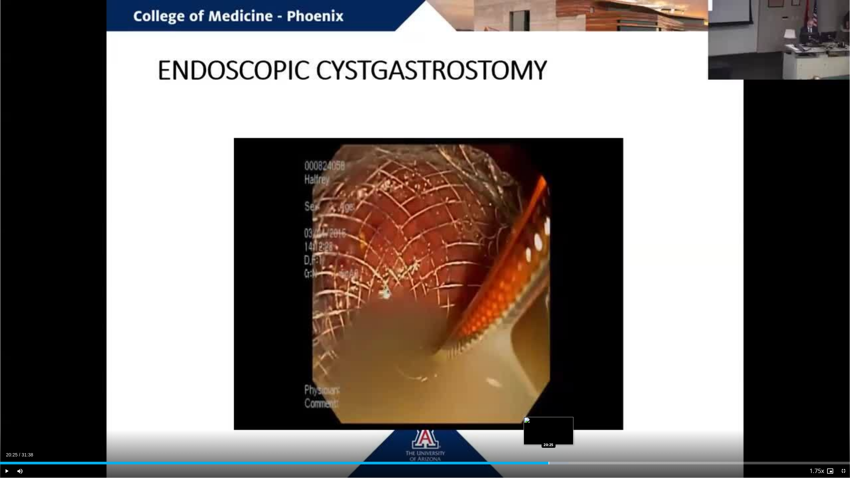
drag, startPoint x: 548, startPoint y: 462, endPoint x: 560, endPoint y: 462, distance: 11.6
click at [418, 429] on div "Progress Bar" at bounding box center [548, 463] width 1 height 3
drag, startPoint x: 563, startPoint y: 462, endPoint x: 570, endPoint y: 462, distance: 7.0
click at [418, 429] on div "Loaded : 66.86% 20:27 20:58" at bounding box center [425, 463] width 850 height 3
click at [418, 429] on div "Progress Bar" at bounding box center [588, 463] width 1 height 3
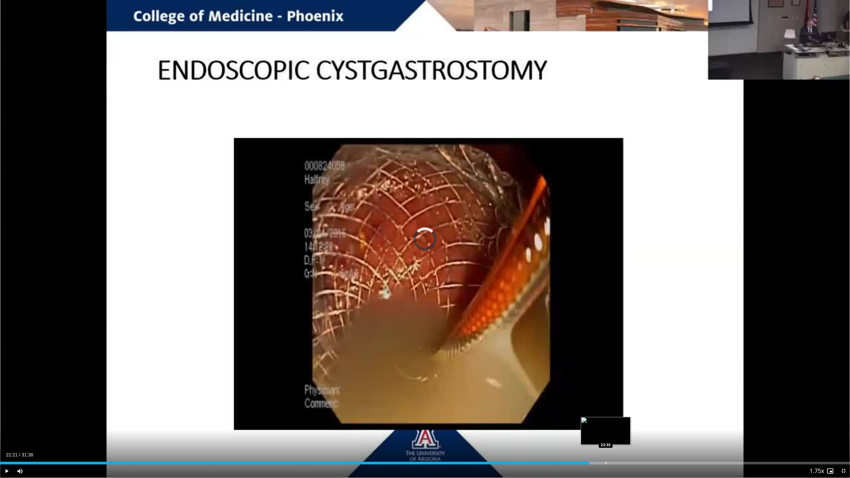
drag, startPoint x: 605, startPoint y: 463, endPoint x: 612, endPoint y: 463, distance: 7.3
click at [418, 429] on div "Progress Bar" at bounding box center [605, 463] width 1 height 3
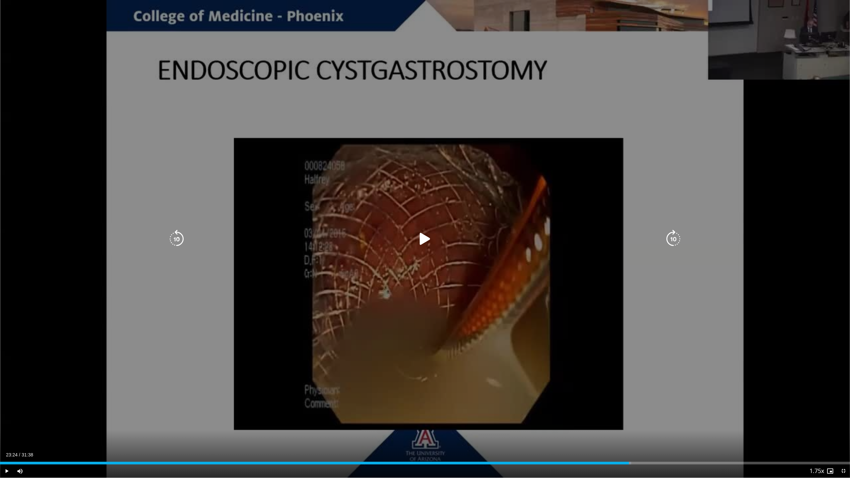
drag, startPoint x: 629, startPoint y: 459, endPoint x: 660, endPoint y: 462, distance: 32.0
click at [418, 429] on div "Loaded : 74.25% 23:24 23:24" at bounding box center [425, 461] width 850 height 6
drag, startPoint x: 641, startPoint y: 460, endPoint x: 657, endPoint y: 462, distance: 16.3
click at [418, 429] on div "Loaded : 76.36% 23:52 23:54" at bounding box center [425, 461] width 850 height 6
drag, startPoint x: 657, startPoint y: 462, endPoint x: 663, endPoint y: 462, distance: 5.7
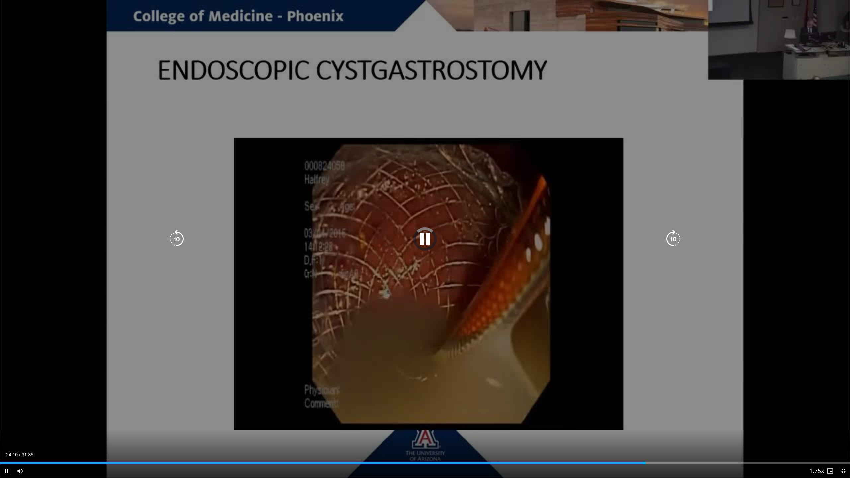
click at [418, 429] on video-js "**********" at bounding box center [425, 239] width 850 height 478
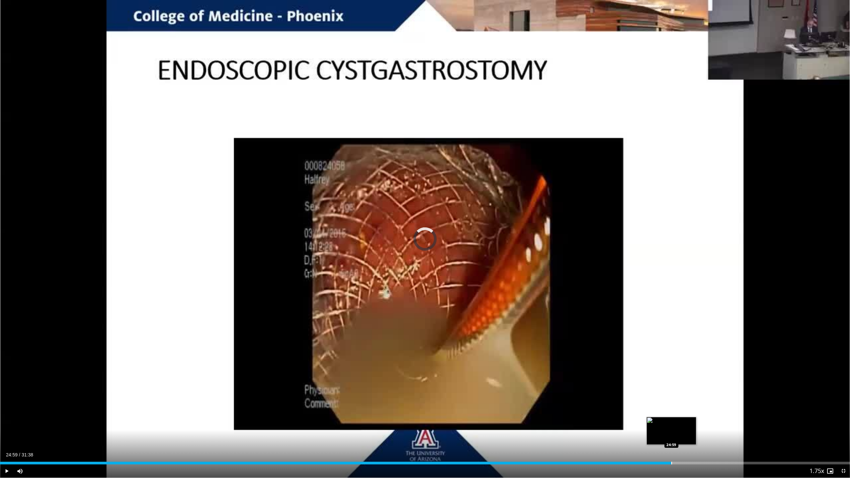
click at [418, 429] on div "Progress Bar" at bounding box center [671, 463] width 1 height 3
drag, startPoint x: 683, startPoint y: 462, endPoint x: 691, endPoint y: 462, distance: 7.6
click at [418, 429] on div "Loaded : 0.00% 25:26 25:26" at bounding box center [425, 463] width 850 height 3
click at [418, 429] on div "Progress Bar" at bounding box center [693, 463] width 1 height 3
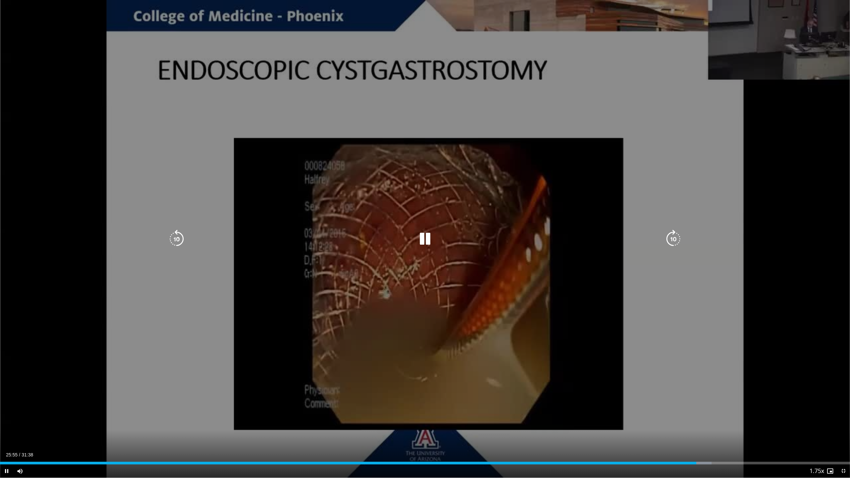
drag, startPoint x: 717, startPoint y: 462, endPoint x: 730, endPoint y: 462, distance: 12.6
click at [418, 429] on video-js "**********" at bounding box center [425, 239] width 850 height 478
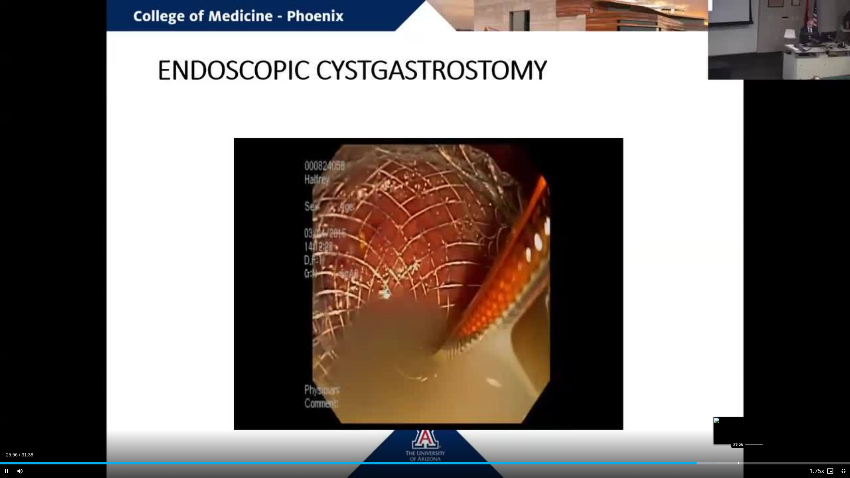
click at [418, 429] on div "Progress Bar" at bounding box center [738, 463] width 1 height 3
drag, startPoint x: 760, startPoint y: 462, endPoint x: 765, endPoint y: 462, distance: 5.3
click at [418, 429] on div "Loaded : 0.00% 27:29 28:14" at bounding box center [425, 463] width 850 height 3
click at [418, 429] on div "Progress Bar" at bounding box center [779, 463] width 1 height 3
drag, startPoint x: 795, startPoint y: 463, endPoint x: 829, endPoint y: 464, distance: 33.9
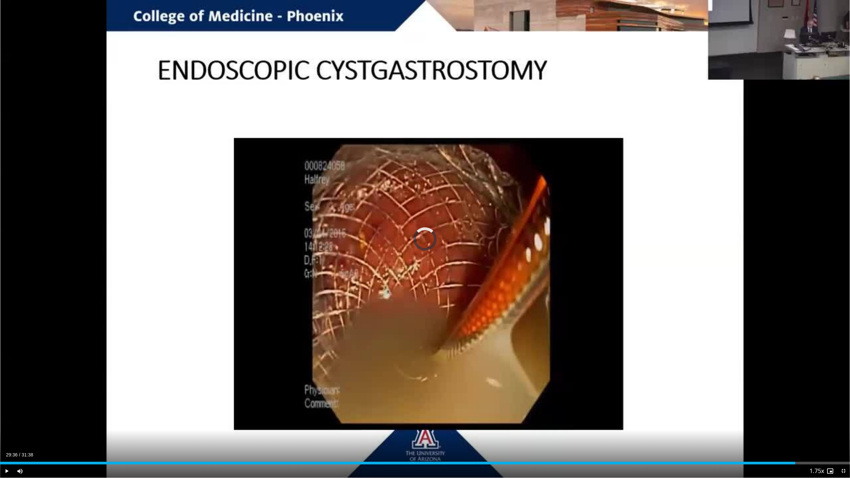
click at [0, 0] on div "Progress Bar" at bounding box center [0, 0] width 0 height 0
click at [418, 429] on span "Video Player" at bounding box center [842, 470] width 13 height 13
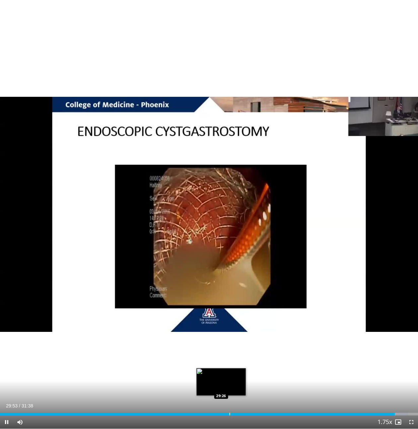
click at [249, 410] on div "Loaded : 97.69% 29:53 29:26" at bounding box center [209, 413] width 418 height 6
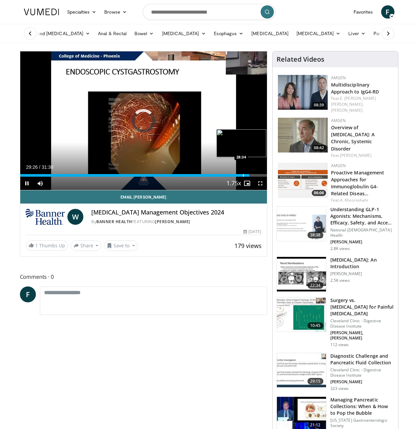
click at [241, 174] on div "Loaded : 0.00% 29:26 28:34" at bounding box center [143, 174] width 247 height 6
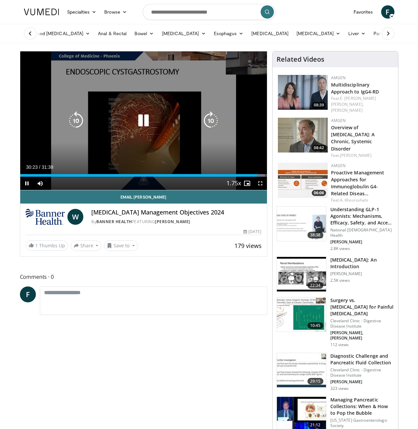
click at [115, 108] on div "10 seconds Tap to unmute" at bounding box center [143, 120] width 247 height 139
click at [114, 108] on div "10 seconds Tap to unmute" at bounding box center [143, 120] width 247 height 139
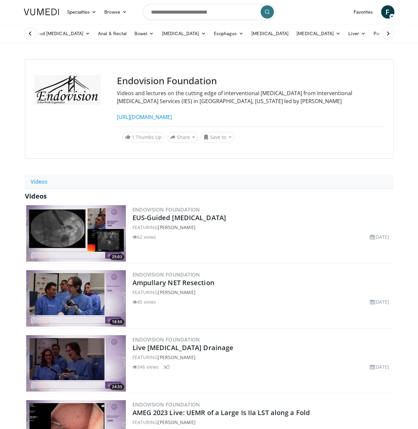
scroll to position [833, 0]
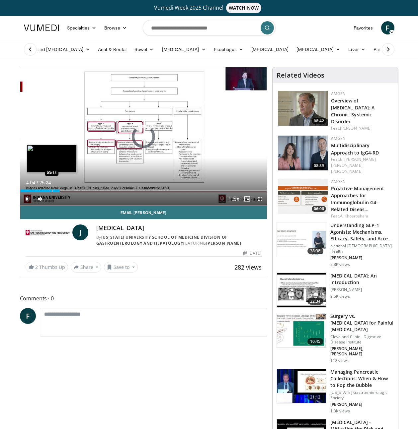
click at [52, 190] on div "Progress Bar" at bounding box center [52, 191] width 1 height 3
click at [42, 191] on div "Progress Bar" at bounding box center [42, 191] width 1 height 3
click at [60, 192] on div "Progress Bar" at bounding box center [60, 191] width 1 height 3
click at [73, 192] on div "Progress Bar" at bounding box center [73, 191] width 1 height 3
click at [81, 191] on div "Progress Bar" at bounding box center [81, 191] width 1 height 3
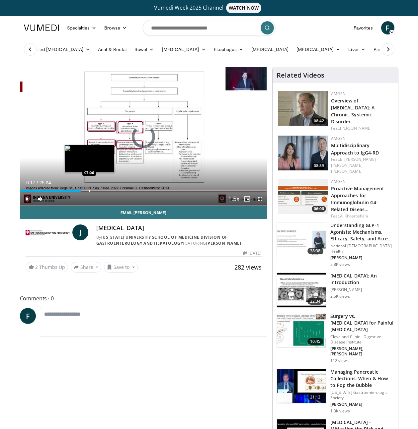
click at [89, 190] on div "Progress Bar" at bounding box center [89, 191] width 1 height 3
click at [108, 191] on div "Progress Bar" at bounding box center [108, 191] width 1 height 3
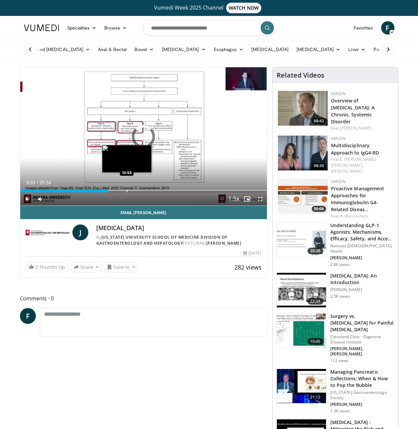
click at [127, 191] on div "Progress Bar" at bounding box center [127, 191] width 1 height 3
click at [142, 190] on div "Progress Bar" at bounding box center [142, 191] width 1 height 3
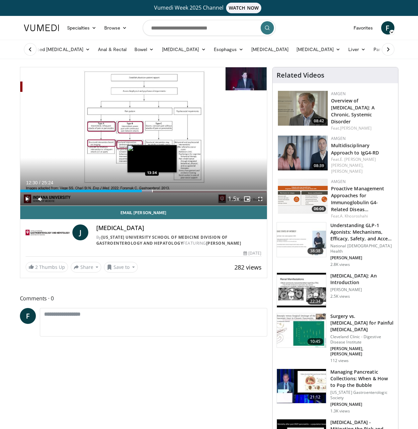
click at [152, 190] on div "Progress Bar" at bounding box center [152, 191] width 1 height 3
click at [158, 191] on div "Loaded : 57.74% 14:15 14:17" at bounding box center [143, 191] width 247 height 3
drag, startPoint x: 169, startPoint y: 191, endPoint x: 172, endPoint y: 192, distance: 3.3
click at [171, 191] on div "Loaded : 57.74% 14:15 15:18" at bounding box center [143, 191] width 247 height 3
click at [174, 191] on div "Progress Bar" at bounding box center [174, 191] width 1 height 3
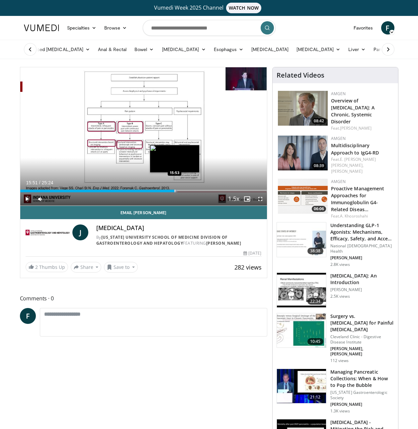
click at [175, 192] on div "Progress Bar" at bounding box center [175, 191] width 1 height 3
click at [178, 192] on div "Progress Bar" at bounding box center [178, 191] width 1 height 3
click at [187, 190] on div "Progress Bar" at bounding box center [186, 191] width 1 height 3
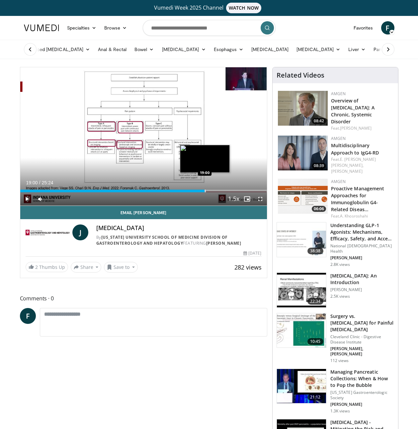
click at [205, 191] on div "Progress Bar" at bounding box center [205, 191] width 1 height 3
click at [220, 190] on div "Progress Bar" at bounding box center [220, 191] width 1 height 3
click at [232, 189] on div "Loaded : 82.02% 20:36 21:52" at bounding box center [143, 189] width 247 height 6
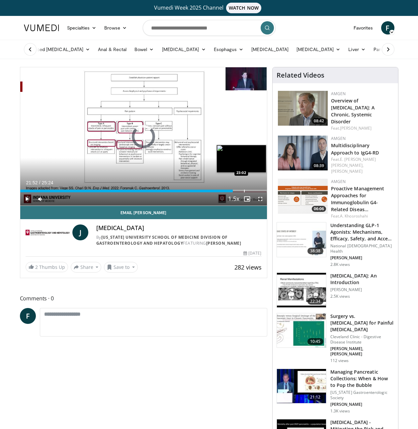
click at [244, 189] on div "Loaded : 0.00% 21:52 23:02" at bounding box center [143, 189] width 247 height 6
click at [254, 188] on div "Loaded : 0.00% 23:06 24:08" at bounding box center [143, 189] width 247 height 6
click at [369, 48] on link "Pancreas & [MEDICAL_DATA]" at bounding box center [408, 49] width 78 height 13
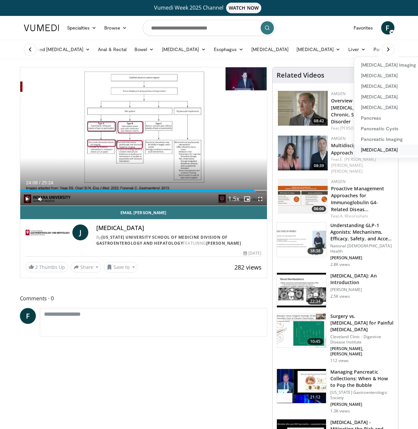
click at [363, 148] on link "[MEDICAL_DATA]" at bounding box center [393, 150] width 79 height 11
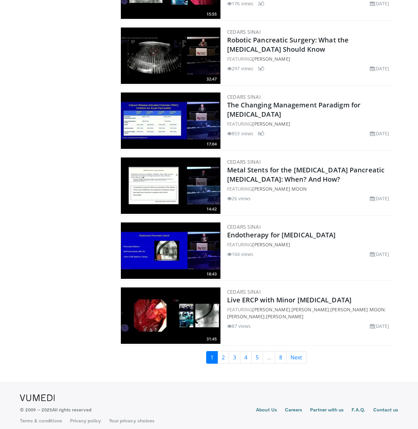
scroll to position [1354, 0]
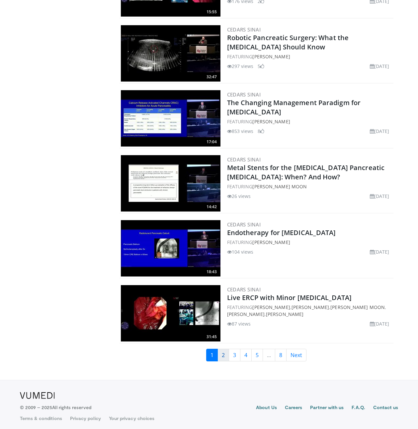
click at [220, 354] on link "2" at bounding box center [223, 355] width 12 height 13
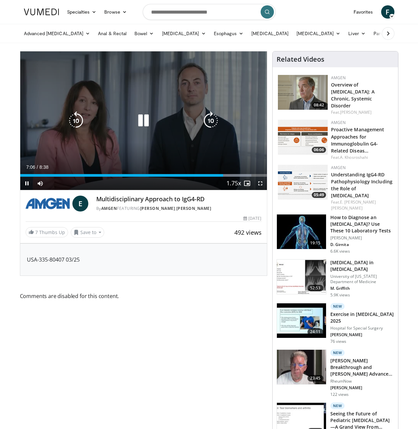
click at [143, 117] on icon "Video Player" at bounding box center [143, 121] width 19 height 19
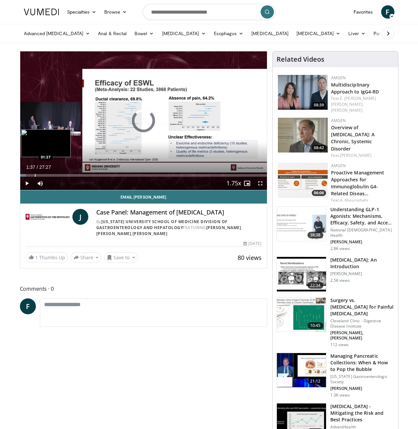
click at [35, 173] on div "Loaded : 2.41% 00:03 01:37" at bounding box center [143, 174] width 247 height 6
click at [33, 175] on div "Progress Bar" at bounding box center [33, 175] width 1 height 3
drag, startPoint x: 34, startPoint y: 175, endPoint x: 46, endPoint y: 175, distance: 11.6
click at [35, 175] on div "Loaded : 4.82% 01:35 01:30" at bounding box center [143, 175] width 247 height 3
drag, startPoint x: 49, startPoint y: 175, endPoint x: 67, endPoint y: 175, distance: 17.3
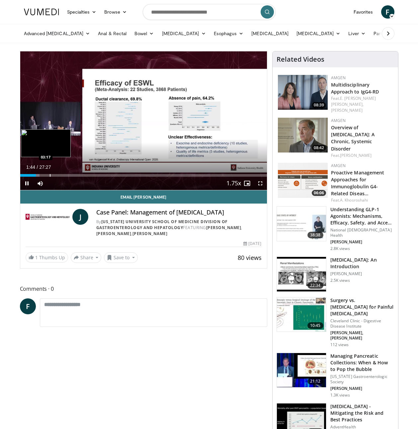
click at [50, 175] on div "Progress Bar" at bounding box center [50, 175] width 1 height 3
drag, startPoint x: 68, startPoint y: 175, endPoint x: 81, endPoint y: 175, distance: 12.6
click at [69, 175] on div "Progress Bar" at bounding box center [68, 175] width 1 height 3
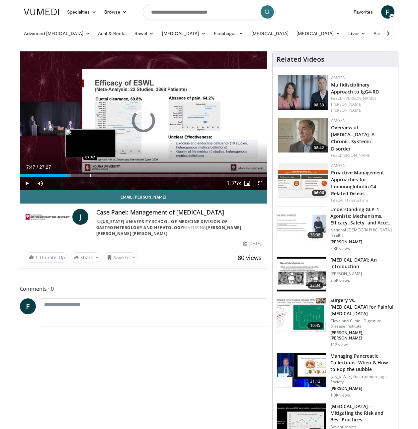
drag, startPoint x: 90, startPoint y: 173, endPoint x: 104, endPoint y: 172, distance: 13.3
click at [93, 173] on div "Loaded : 20.48% 07:45 07:47" at bounding box center [143, 174] width 247 height 6
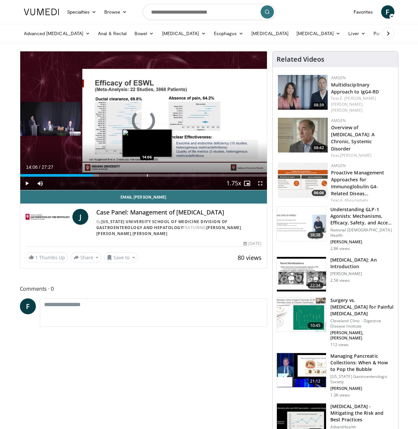
drag, startPoint x: 147, startPoint y: 172, endPoint x: 177, endPoint y: 174, distance: 30.6
click at [147, 172] on div "Loaded : 31.92% 08:07 14:06" at bounding box center [143, 174] width 247 height 6
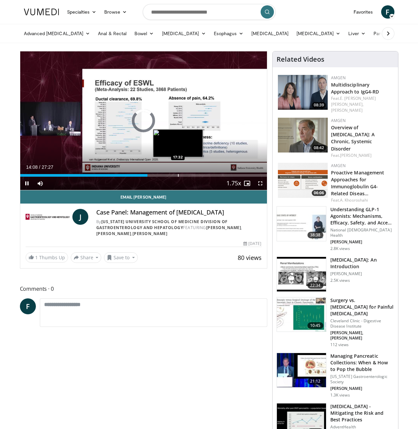
click at [190, 172] on div "Loaded : 0.00% 14:08 17:32" at bounding box center [143, 174] width 247 height 6
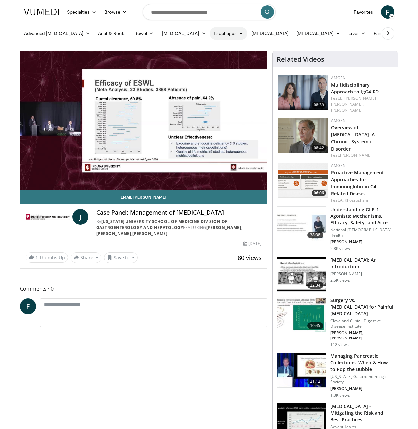
click at [210, 33] on link "Esophagus" at bounding box center [229, 33] width 38 height 13
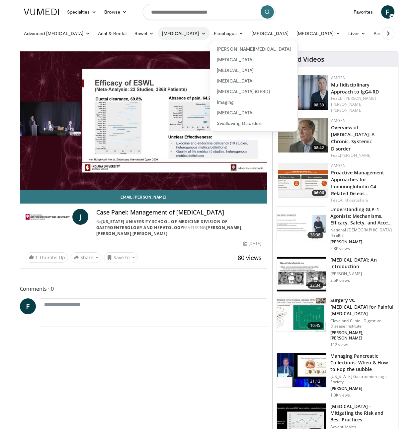
click at [178, 34] on link "[MEDICAL_DATA]" at bounding box center [184, 33] width 52 height 13
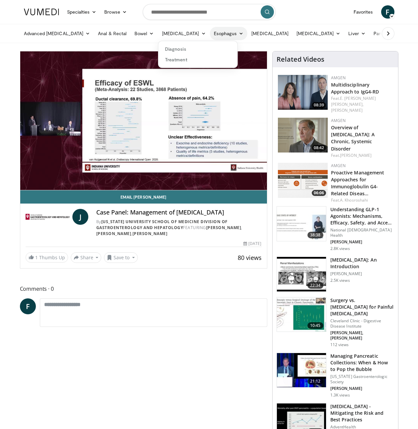
click at [219, 34] on link "Esophagus" at bounding box center [229, 33] width 38 height 13
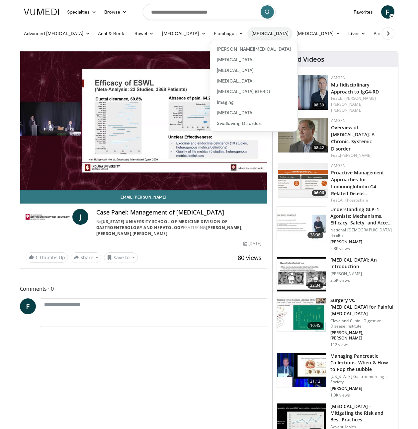
click at [266, 36] on link "[MEDICAL_DATA]" at bounding box center [269, 33] width 45 height 13
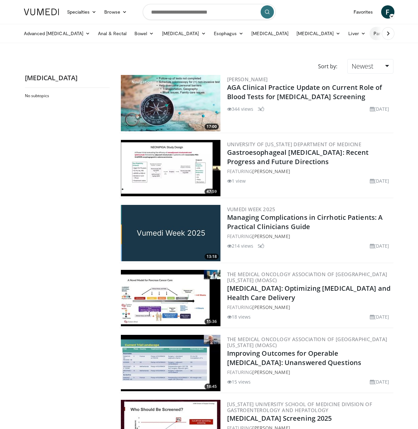
click at [369, 33] on link "Pancreas & [MEDICAL_DATA]" at bounding box center [408, 33] width 78 height 13
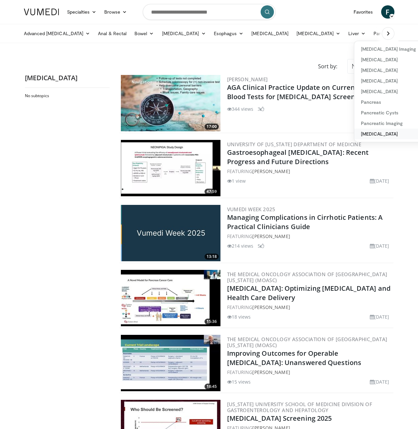
click at [363, 135] on link "[MEDICAL_DATA]" at bounding box center [393, 134] width 79 height 11
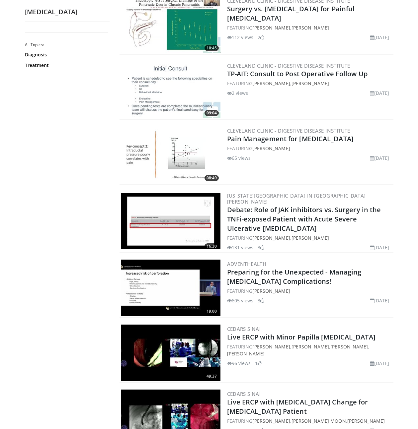
scroll to position [962, 0]
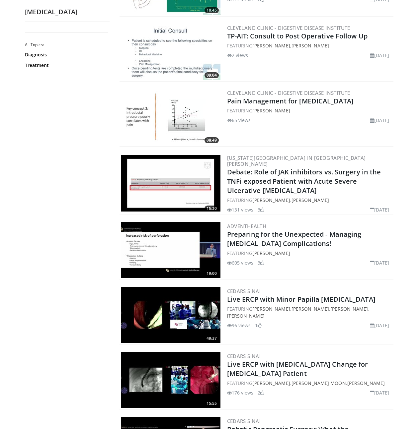
click at [163, 124] on img at bounding box center [171, 117] width 100 height 56
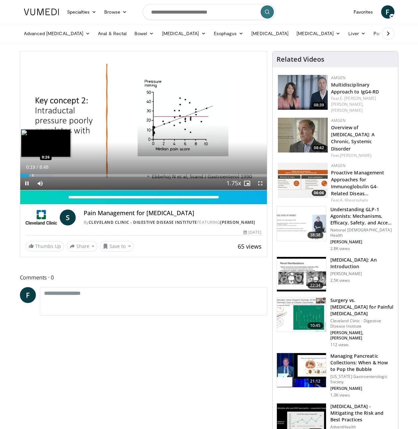
drag, startPoint x: 33, startPoint y: 174, endPoint x: 40, endPoint y: 174, distance: 7.7
click at [36, 174] on div "Loaded : 13.24% 0:19 0:26" at bounding box center [143, 174] width 247 height 6
click at [262, 183] on span "Video Player" at bounding box center [260, 183] width 13 height 13
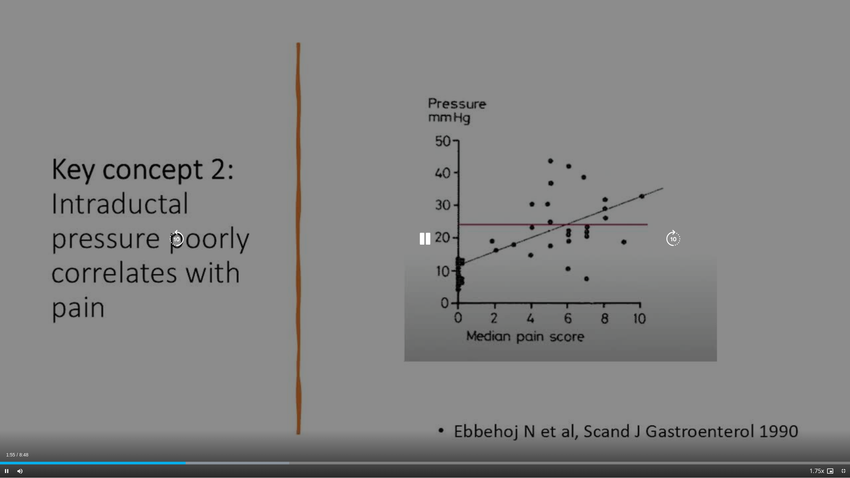
click at [418, 385] on div "10 seconds Tap to unmute" at bounding box center [425, 239] width 850 height 478
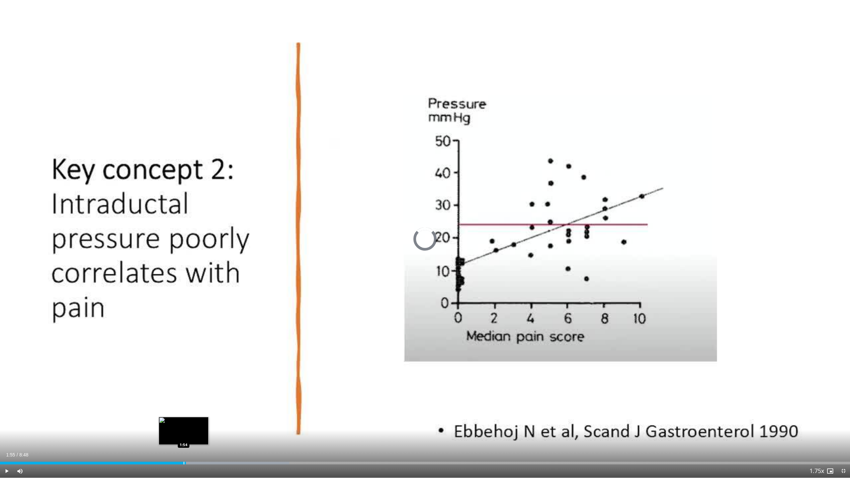
click at [184, 429] on div "Progress Bar" at bounding box center [184, 463] width 1 height 3
click at [177, 429] on div "1:54" at bounding box center [92, 463] width 184 height 3
click at [171, 429] on div "Progress Bar" at bounding box center [171, 463] width 1 height 3
drag, startPoint x: 169, startPoint y: 461, endPoint x: 156, endPoint y: 460, distance: 13.0
click at [159, 429] on div "Loaded : 34.02% 1:45 1:45" at bounding box center [425, 461] width 850 height 6
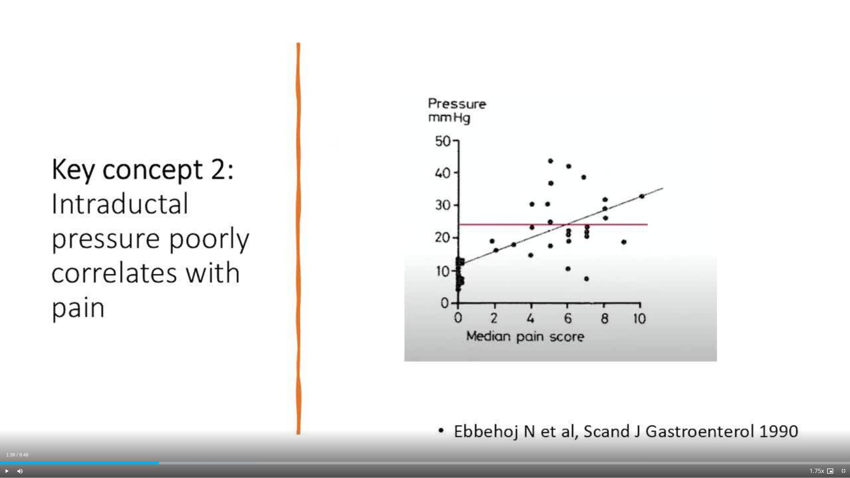
click at [166, 429] on div "Current Time 1:38 / Duration 8:48 Play Skip Backward Skip Forward Mute 0% Loade…" at bounding box center [425, 470] width 850 height 13
click at [168, 429] on div "Loaded : 30.24% 1:38 1:52" at bounding box center [425, 463] width 850 height 3
drag, startPoint x: 169, startPoint y: 462, endPoint x: 183, endPoint y: 463, distance: 13.3
click at [180, 429] on div "Loaded : 30.24% 1:45 1:45" at bounding box center [425, 463] width 850 height 3
drag, startPoint x: 183, startPoint y: 463, endPoint x: 187, endPoint y: 463, distance: 4.3
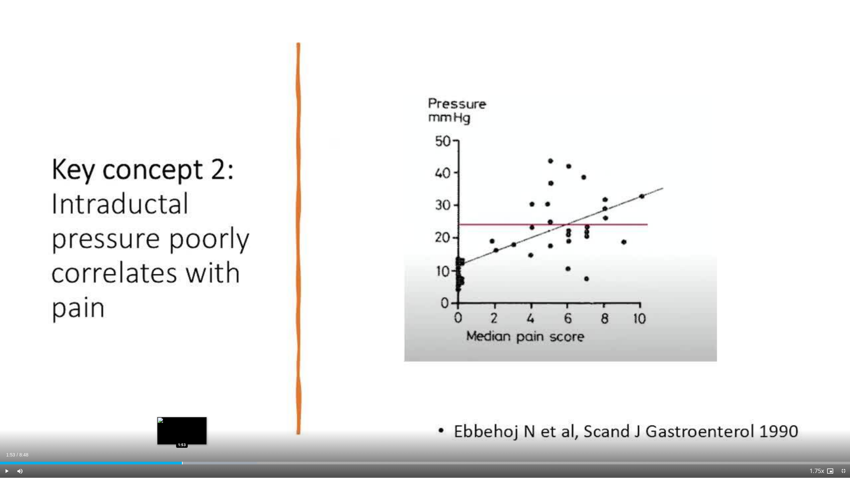
click at [185, 429] on div "Progress Bar" at bounding box center [201, 463] width 112 height 3
drag, startPoint x: 187, startPoint y: 463, endPoint x: 196, endPoint y: 464, distance: 9.3
click at [187, 429] on div "Progress Bar" at bounding box center [187, 463] width 1 height 3
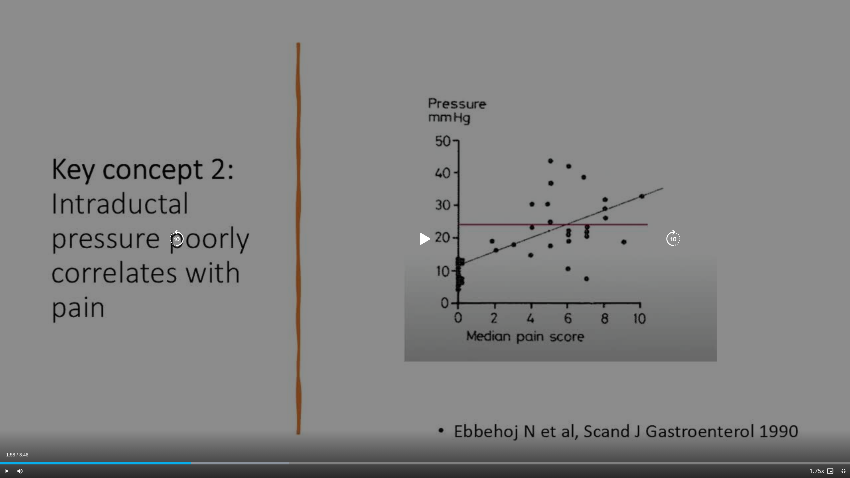
click at [418, 409] on div "10 seconds Tap to unmute" at bounding box center [425, 239] width 850 height 478
click at [418, 408] on div "10 seconds Tap to unmute" at bounding box center [425, 239] width 850 height 478
click at [418, 403] on div "10 seconds Tap to unmute" at bounding box center [425, 239] width 850 height 478
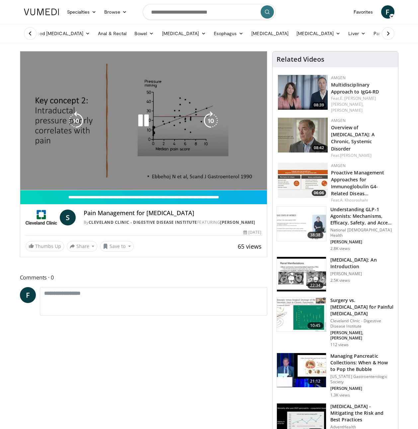
click at [109, 150] on div "10 seconds Tap to unmute" at bounding box center [143, 120] width 247 height 139
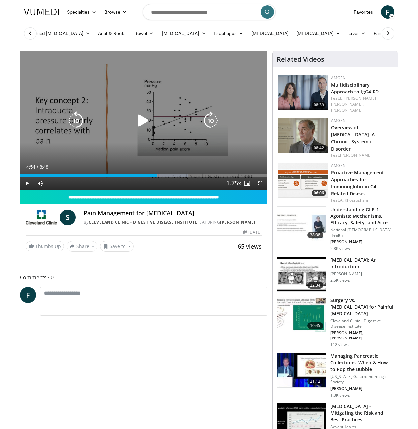
click at [144, 118] on icon "Video Player" at bounding box center [143, 121] width 19 height 19
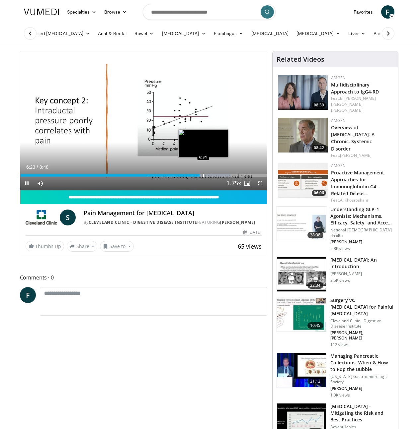
click at [203, 175] on div "Progress Bar" at bounding box center [203, 175] width 1 height 3
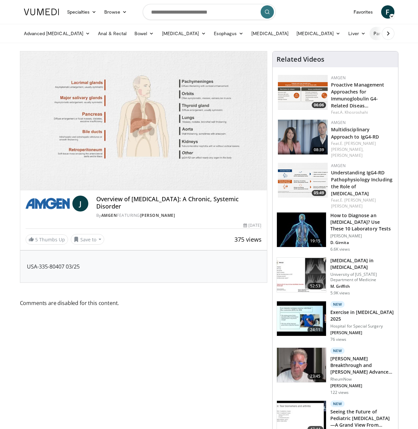
click at [369, 34] on link "Pancreas & [MEDICAL_DATA]" at bounding box center [408, 33] width 78 height 13
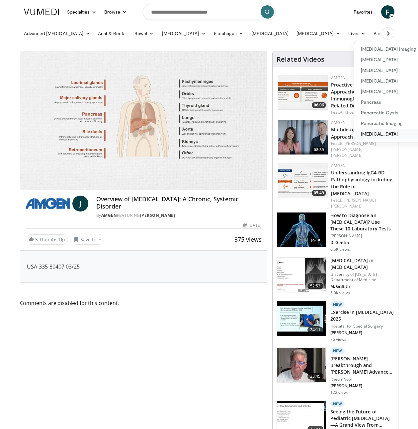
click at [358, 136] on link "[MEDICAL_DATA]" at bounding box center [393, 134] width 79 height 11
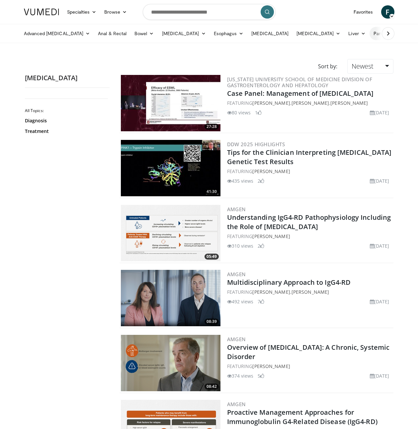
click at [369, 32] on link "Pancreas & [MEDICAL_DATA]" at bounding box center [408, 33] width 78 height 13
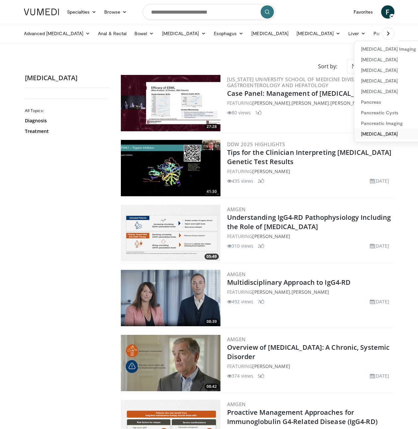
click at [364, 130] on link "[MEDICAL_DATA]" at bounding box center [393, 134] width 79 height 11
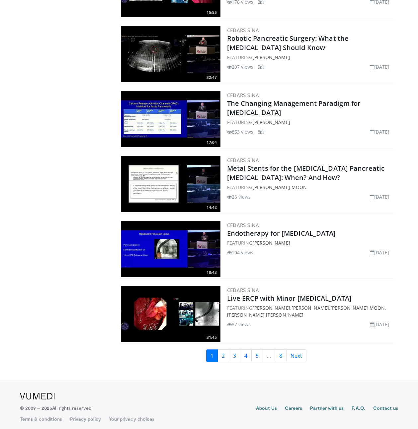
scroll to position [1354, 0]
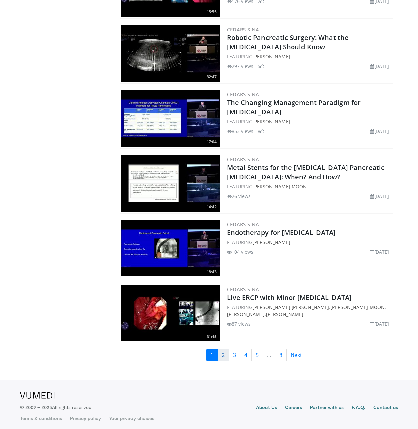
click at [226, 352] on link "2" at bounding box center [223, 355] width 12 height 13
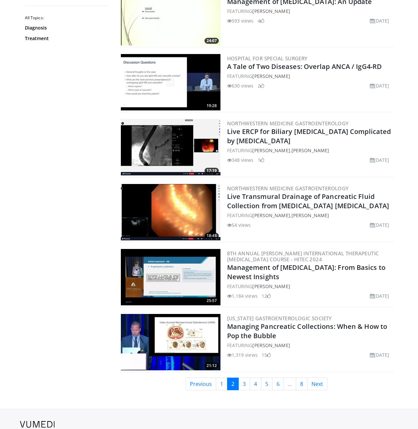
scroll to position [1354, 0]
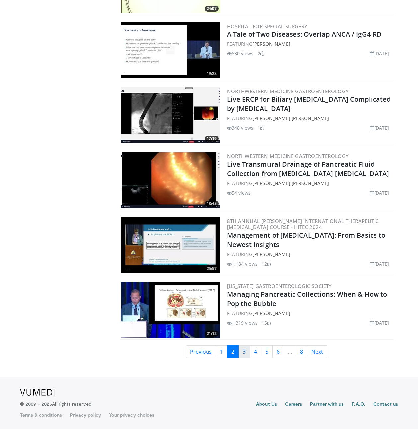
click at [243, 354] on link "3" at bounding box center [244, 352] width 12 height 13
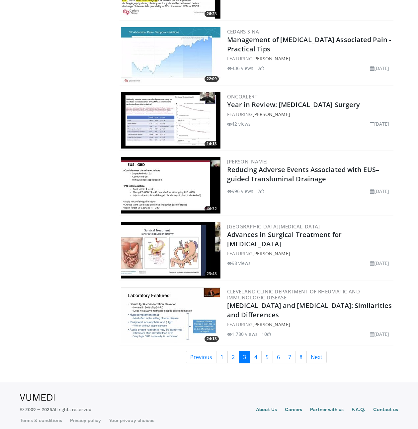
scroll to position [1354, 0]
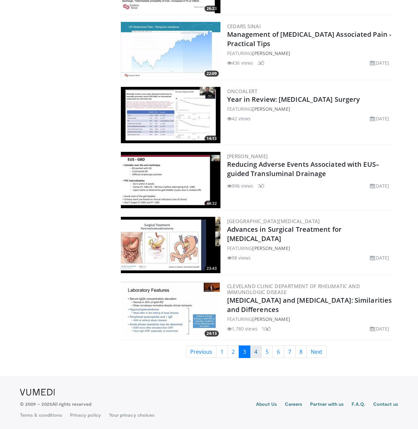
click at [253, 353] on link "4" at bounding box center [256, 352] width 12 height 13
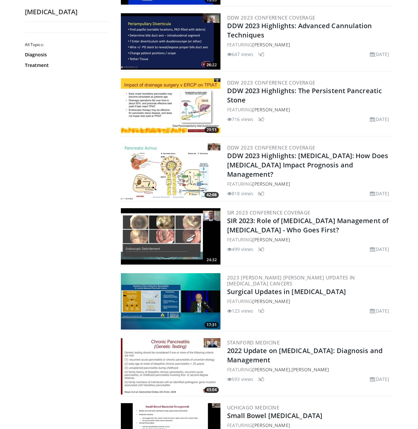
scroll to position [916, 0]
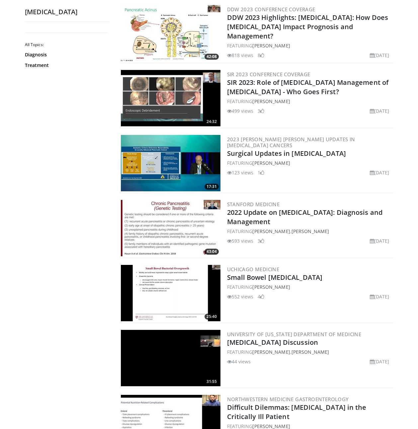
click at [168, 220] on img at bounding box center [171, 228] width 100 height 56
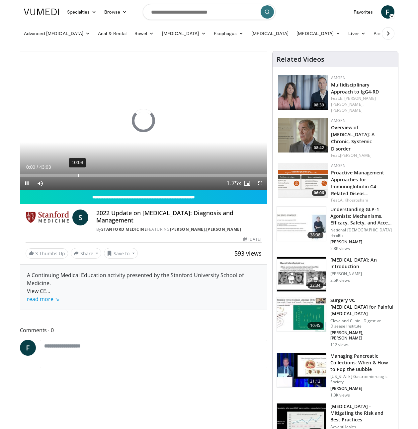
click at [78, 175] on div "10:08" at bounding box center [78, 175] width 1 height 3
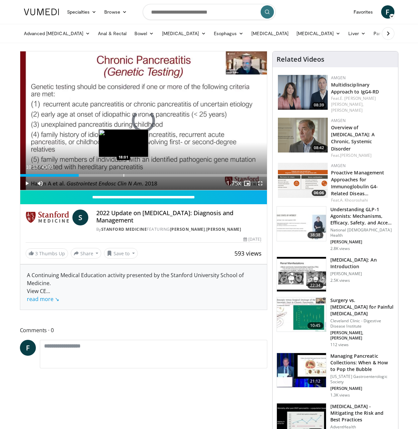
click at [123, 176] on div "Progress Bar" at bounding box center [123, 175] width 1 height 3
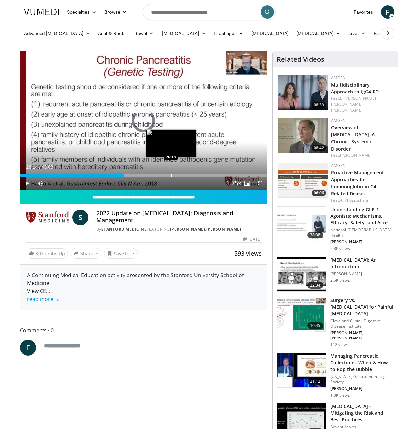
drag, startPoint x: 171, startPoint y: 177, endPoint x: 162, endPoint y: 175, distance: 8.8
click at [171, 177] on div "Progress Bar" at bounding box center [171, 175] width 1 height 3
click at [162, 175] on div "Progress Bar" at bounding box center [162, 175] width 1 height 3
click at [156, 172] on div "Loaded : 58.76% 24:42 23:59" at bounding box center [143, 174] width 247 height 6
click at [150, 174] on div "Loaded : 56.52% 23:50 23:00" at bounding box center [143, 174] width 247 height 6
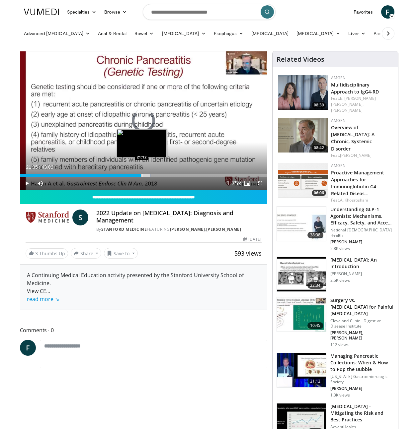
click at [141, 174] on div "Loaded : 53.04% 21:05 21:12" at bounding box center [143, 174] width 247 height 6
click at [125, 173] on div "Loaded : 49.09% 21:05 18:25" at bounding box center [143, 174] width 247 height 6
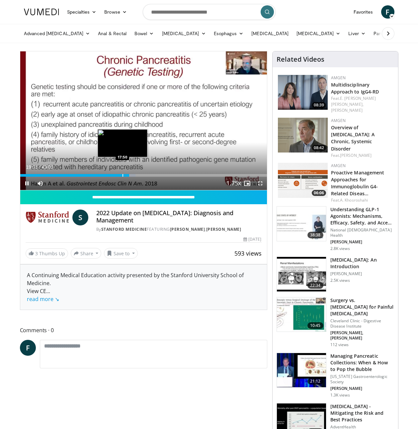
click at [123, 175] on div "Progress Bar" at bounding box center [122, 175] width 1 height 3
click at [115, 175] on div "Loaded : 42.52% 16:37 16:34" at bounding box center [143, 175] width 247 height 3
click at [116, 174] on div "Progress Bar" at bounding box center [116, 175] width 1 height 3
click at [104, 175] on div "Progress Bar" at bounding box center [104, 175] width 1 height 3
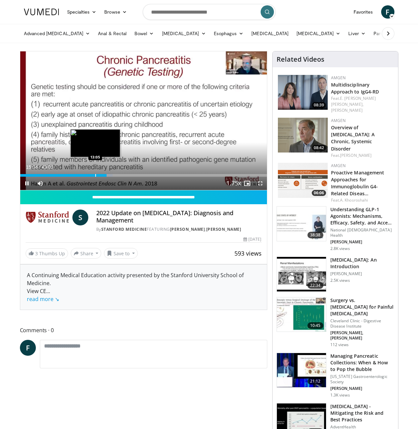
click at [95, 174] on div "Progress Bar" at bounding box center [95, 175] width 1 height 3
click at [101, 174] on div "Loaded : 33.63% 14:15 14:11" at bounding box center [143, 174] width 247 height 6
click at [107, 175] on div "Loaded : 33.63% 14:12 14:49" at bounding box center [143, 175] width 247 height 3
click at [110, 174] on div "Progress Bar" at bounding box center [110, 175] width 1 height 3
click at [114, 174] on div "Progress Bar" at bounding box center [114, 175] width 1 height 3
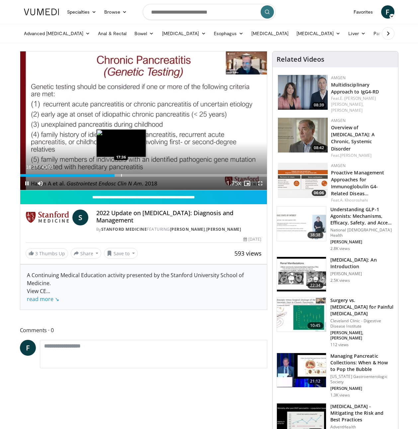
click at [121, 174] on div "Progress Bar" at bounding box center [121, 175] width 1 height 3
click at [127, 176] on div "Progress Bar" at bounding box center [127, 175] width 1 height 3
click at [126, 176] on div "Progress Bar" at bounding box center [126, 175] width 1 height 3
click at [121, 175] on div "Progress Bar" at bounding box center [121, 175] width 1 height 3
click at [119, 176] on div "Progress Bar" at bounding box center [119, 175] width 1 height 3
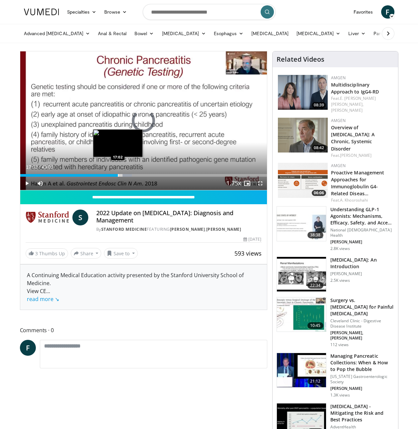
click at [118, 176] on div "Progress Bar" at bounding box center [118, 175] width 1 height 3
click at [121, 176] on div "Progress Bar" at bounding box center [121, 175] width 1 height 3
click at [125, 176] on div "Progress Bar" at bounding box center [125, 175] width 1 height 3
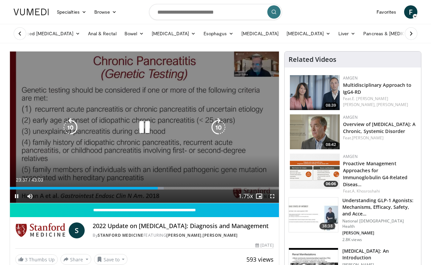
click at [172, 115] on div "10 seconds Tap to unmute" at bounding box center [144, 126] width 269 height 151
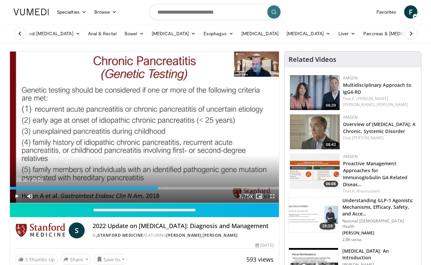
click at [172, 189] on div "Current Time 23:38 / Duration 43:03 Play Skip Backward Skip Forward Mute Loaded…" at bounding box center [144, 195] width 269 height 13
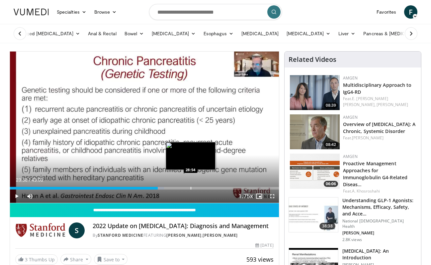
click at [191, 188] on div "Progress Bar" at bounding box center [191, 188] width 1 height 3
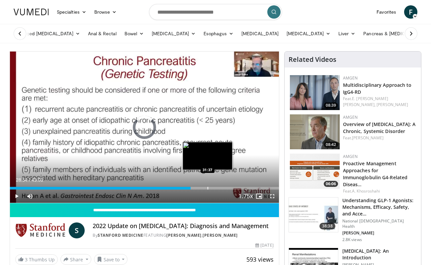
click at [207, 188] on div "Progress Bar" at bounding box center [207, 188] width 1 height 3
click at [202, 187] on div "Progress Bar" at bounding box center [202, 188] width 1 height 3
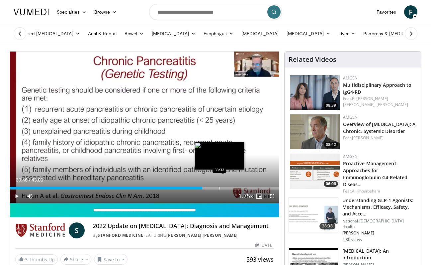
click at [220, 185] on div "Loaded : 71.90% 30:46 33:32" at bounding box center [144, 186] width 269 height 6
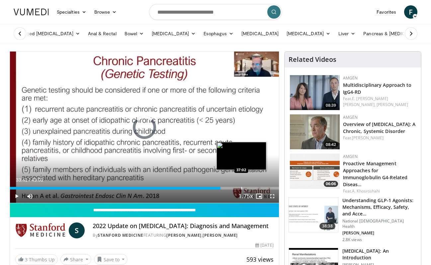
click at [241, 185] on div "Loaded : 78.98% 33:41 37:02" at bounding box center [144, 186] width 269 height 6
